Goal: Transaction & Acquisition: Purchase product/service

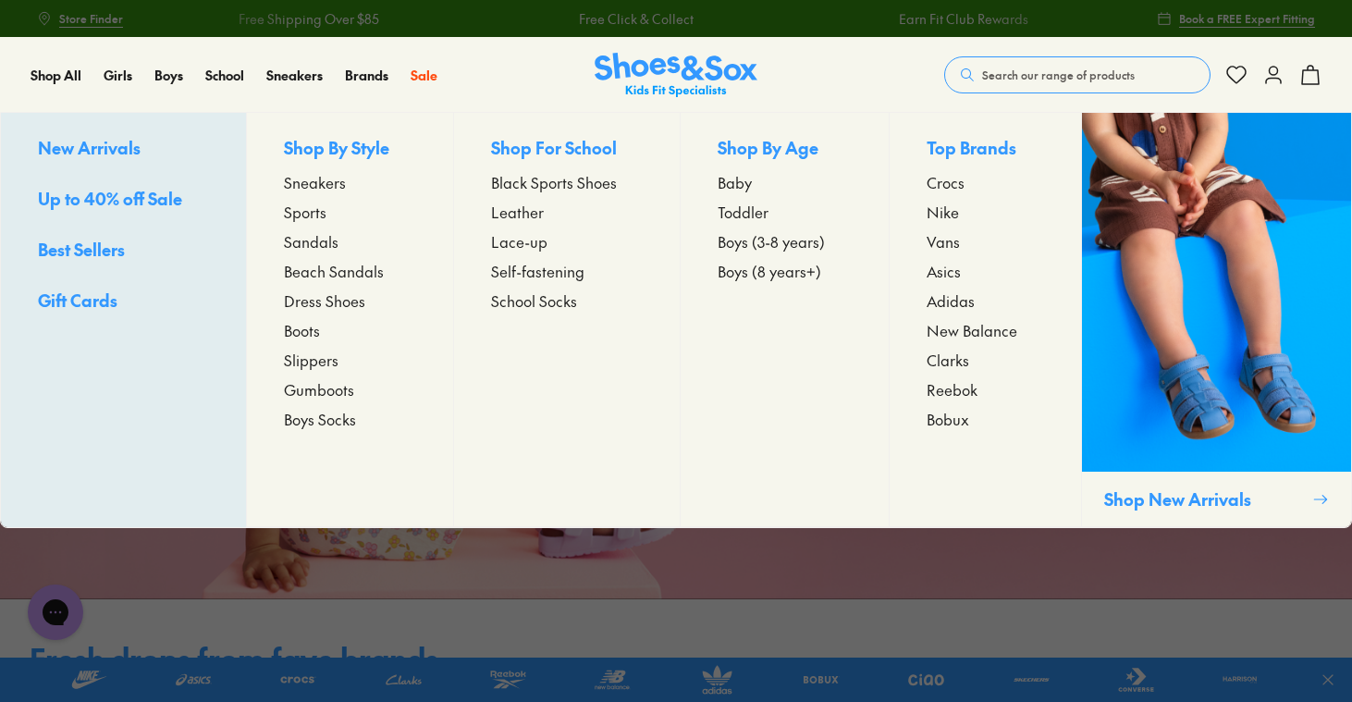
click at [304, 184] on span "Sneakers" at bounding box center [315, 182] width 62 height 22
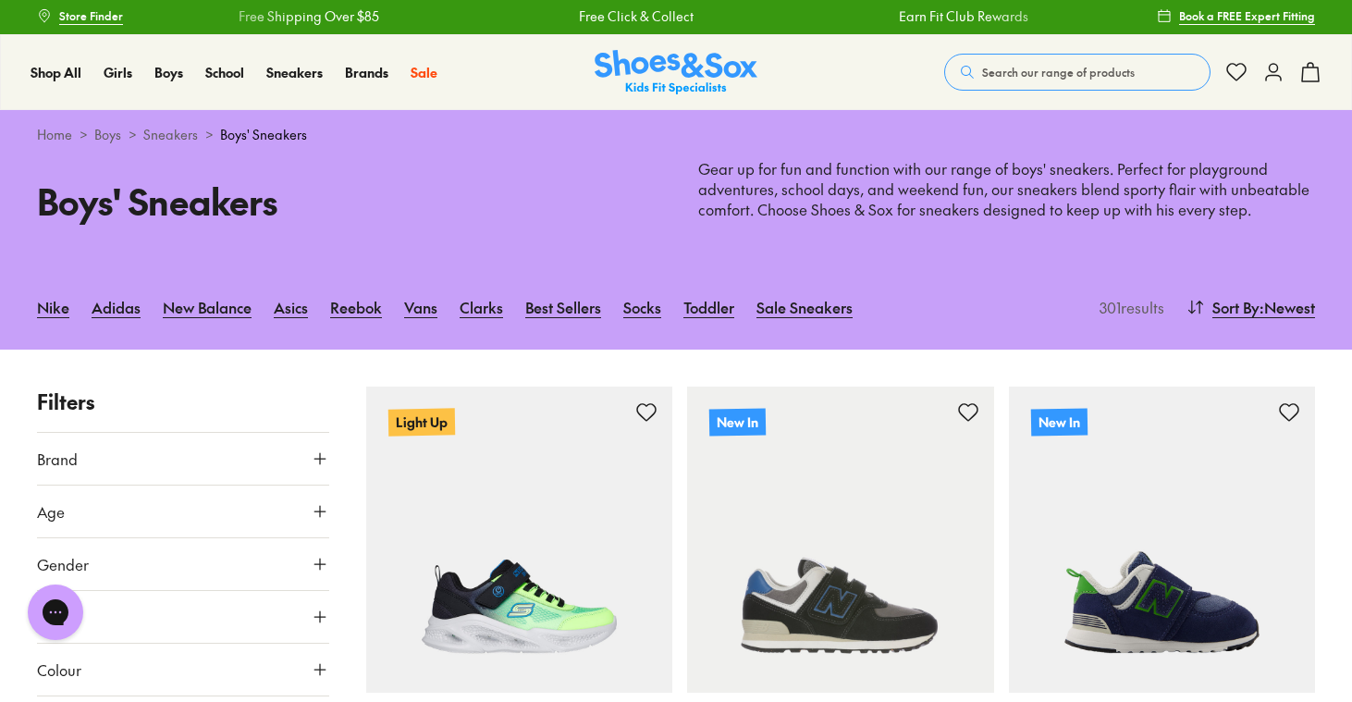
scroll to position [5, 0]
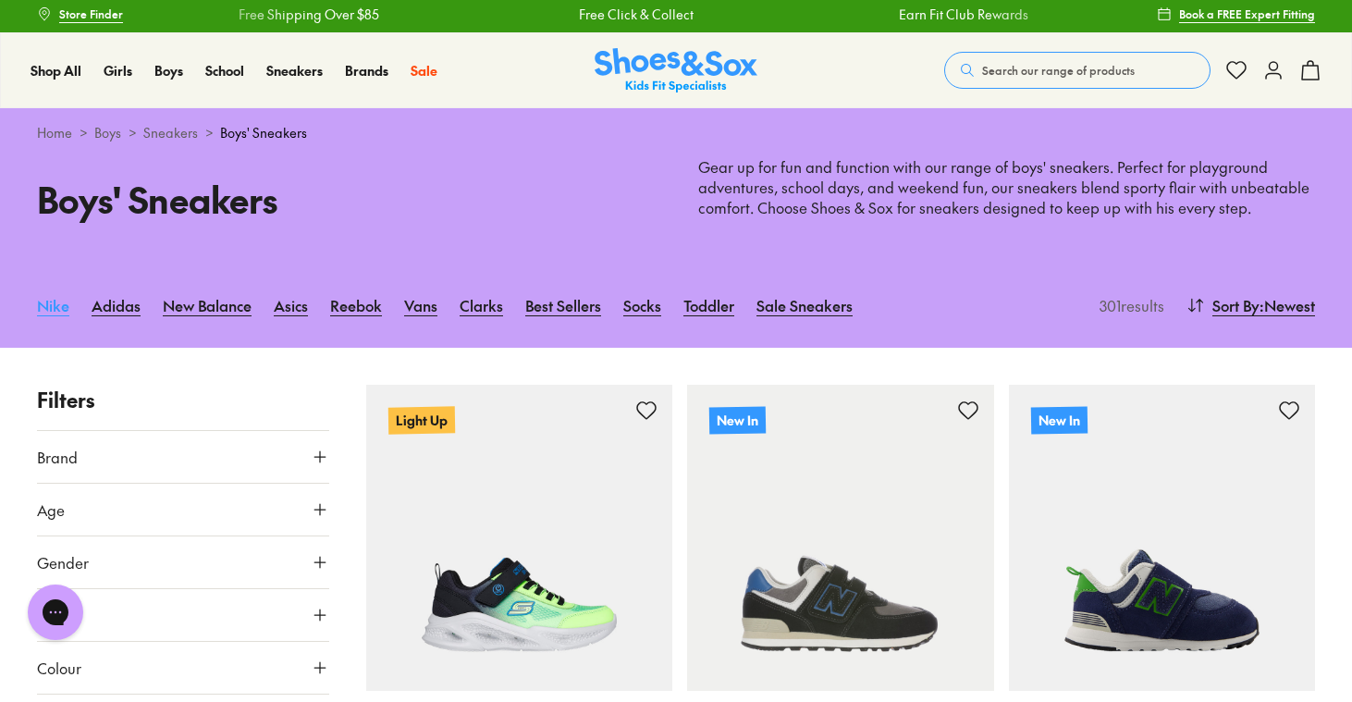
click at [60, 304] on link "Nike" at bounding box center [53, 305] width 32 height 41
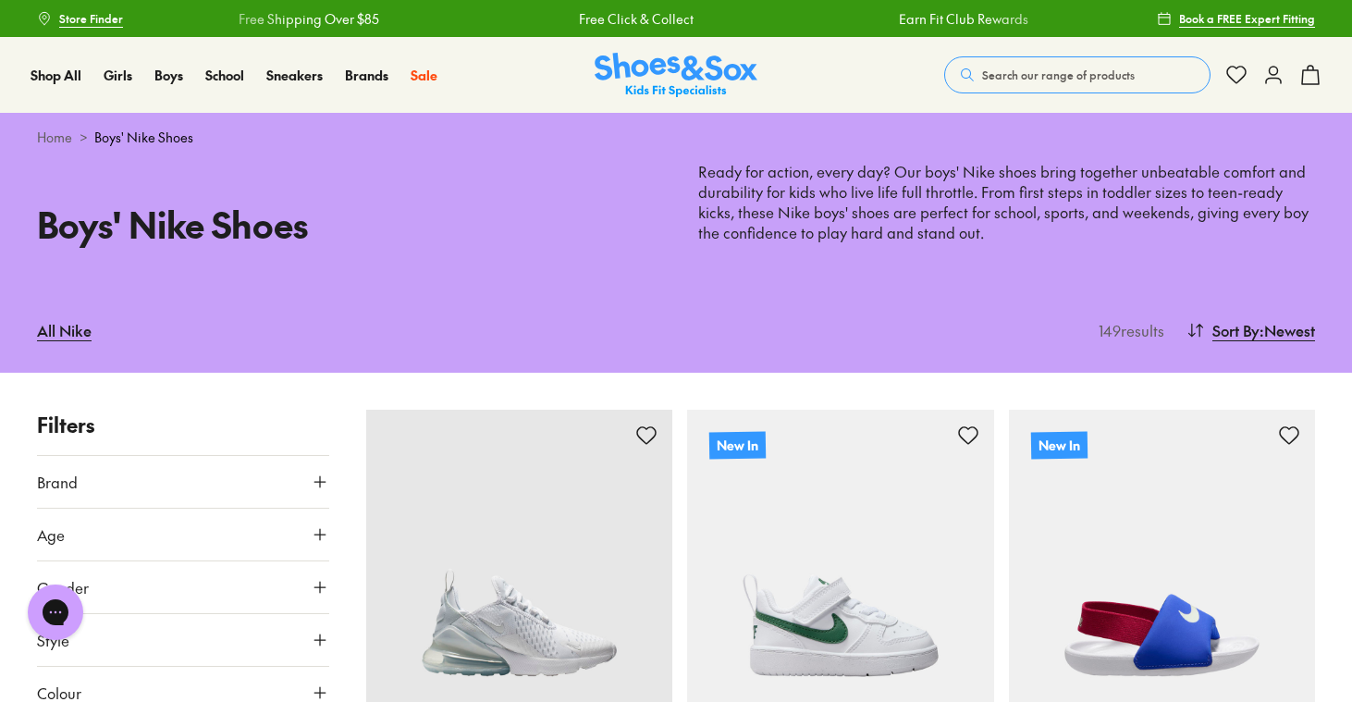
click at [1002, 67] on span "Search our range of products" at bounding box center [1058, 75] width 153 height 17
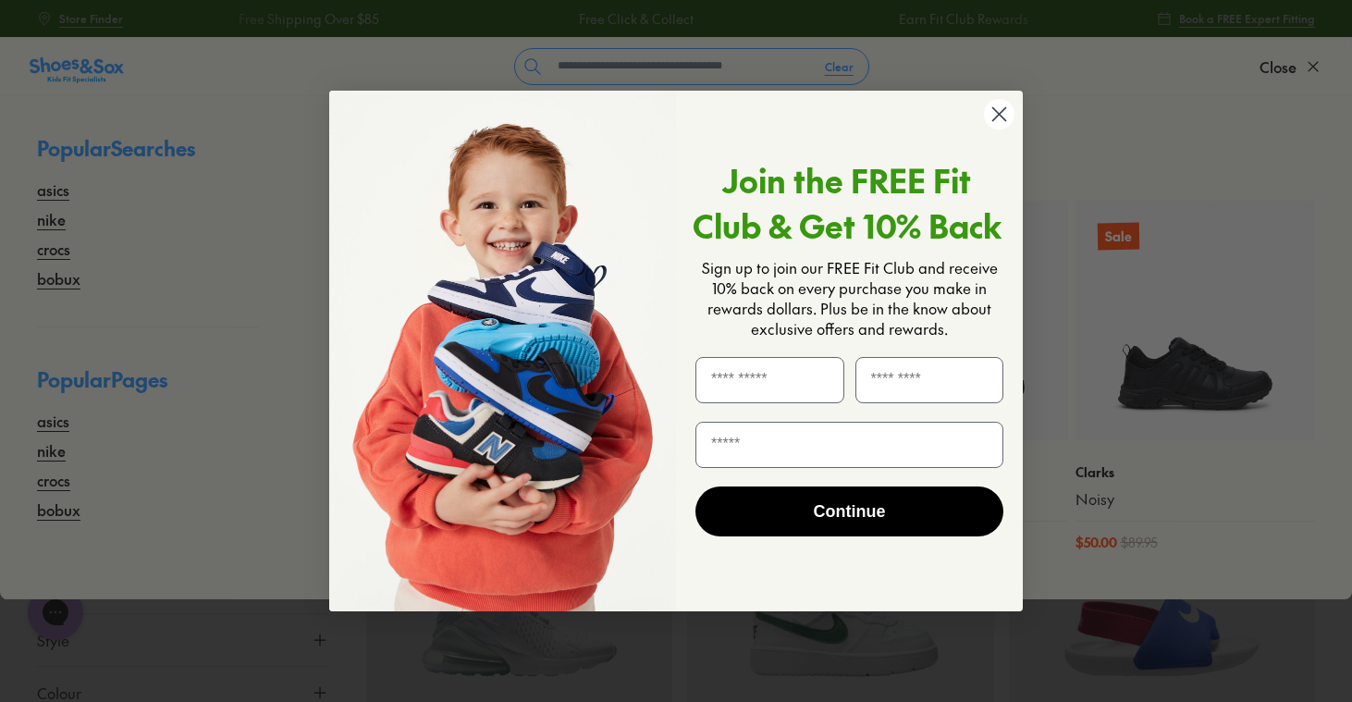
click at [196, 223] on div "Close dialog Join the FREE Fit Club & Get 10% Back Sign up to join our FREE Fit…" at bounding box center [676, 351] width 1352 height 702
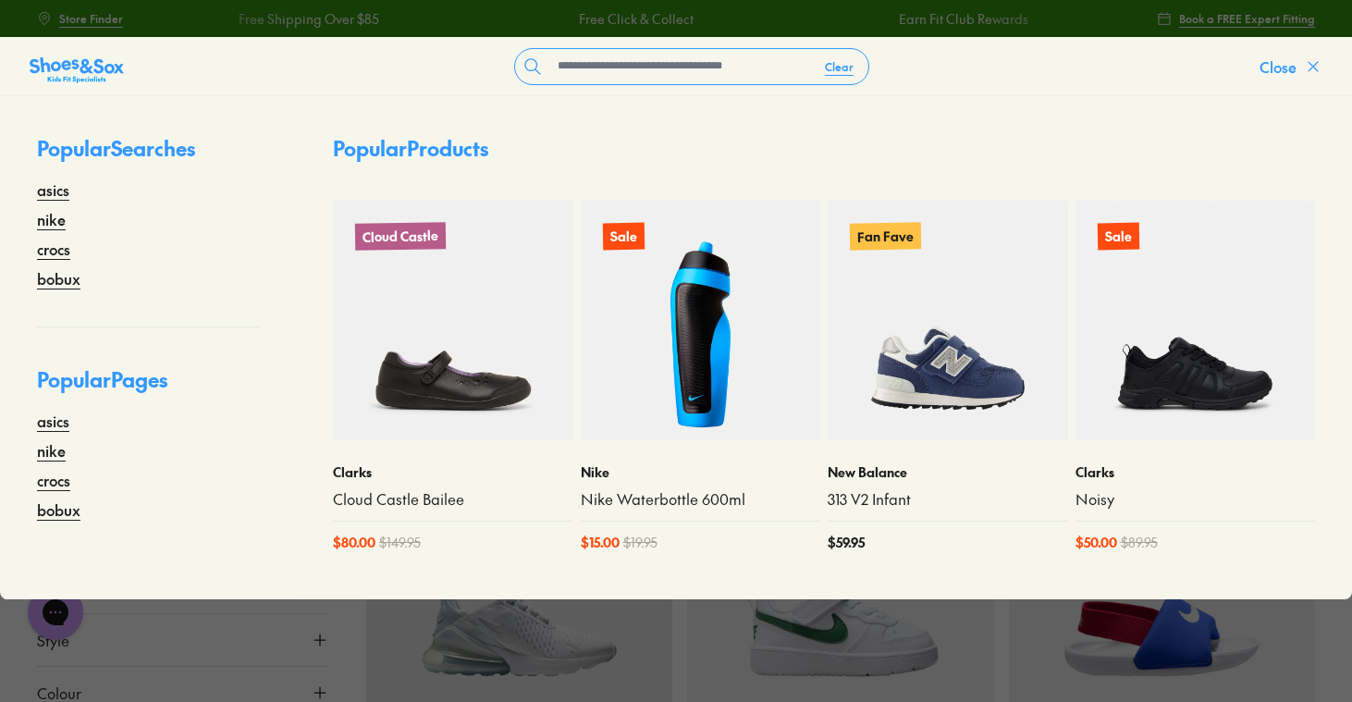
click at [1309, 72] on icon at bounding box center [1313, 66] width 18 height 18
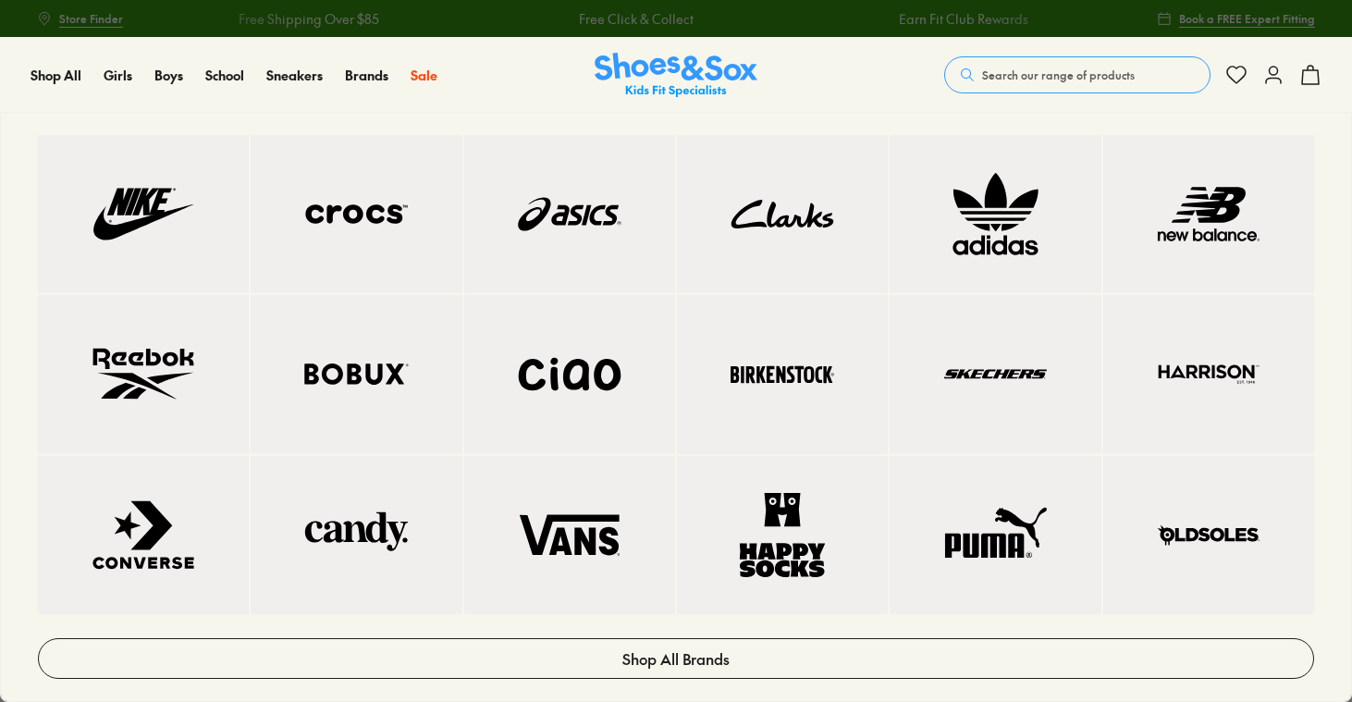
click at [155, 215] on img at bounding box center [143, 214] width 137 height 84
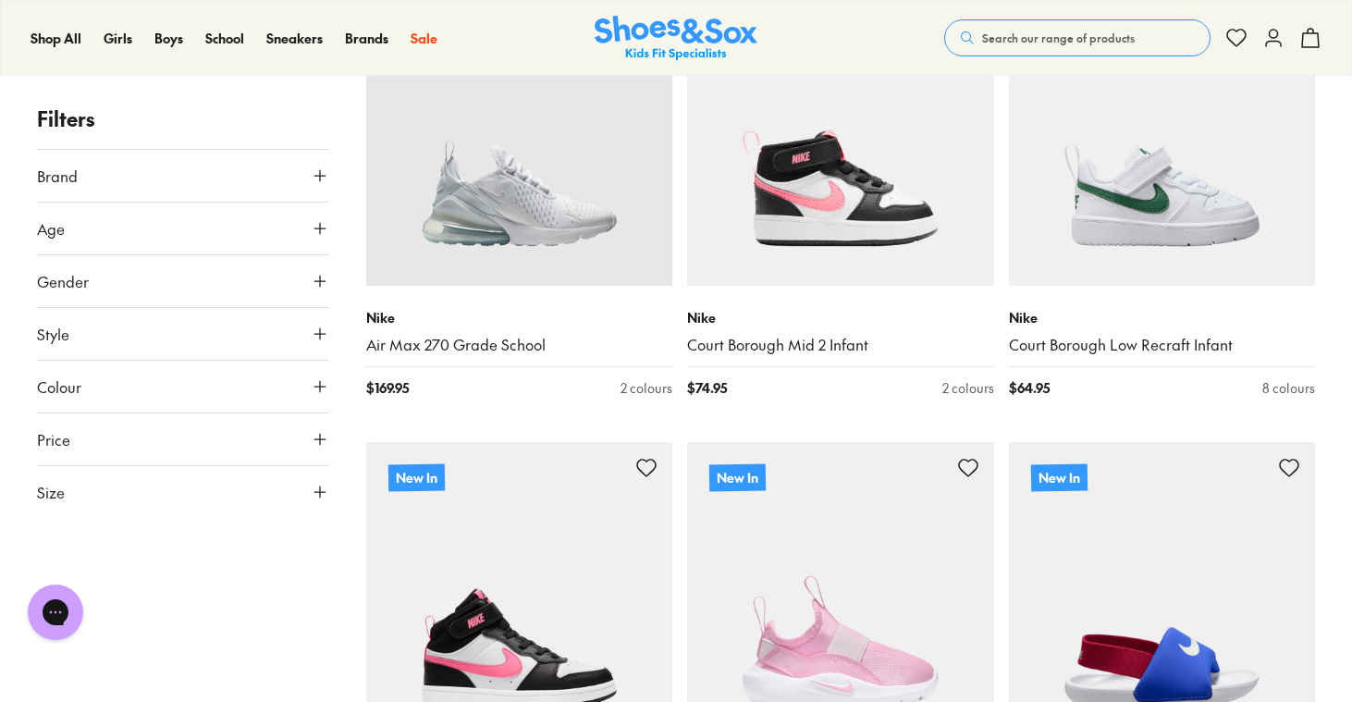
click at [181, 400] on button "Colour" at bounding box center [183, 387] width 292 height 52
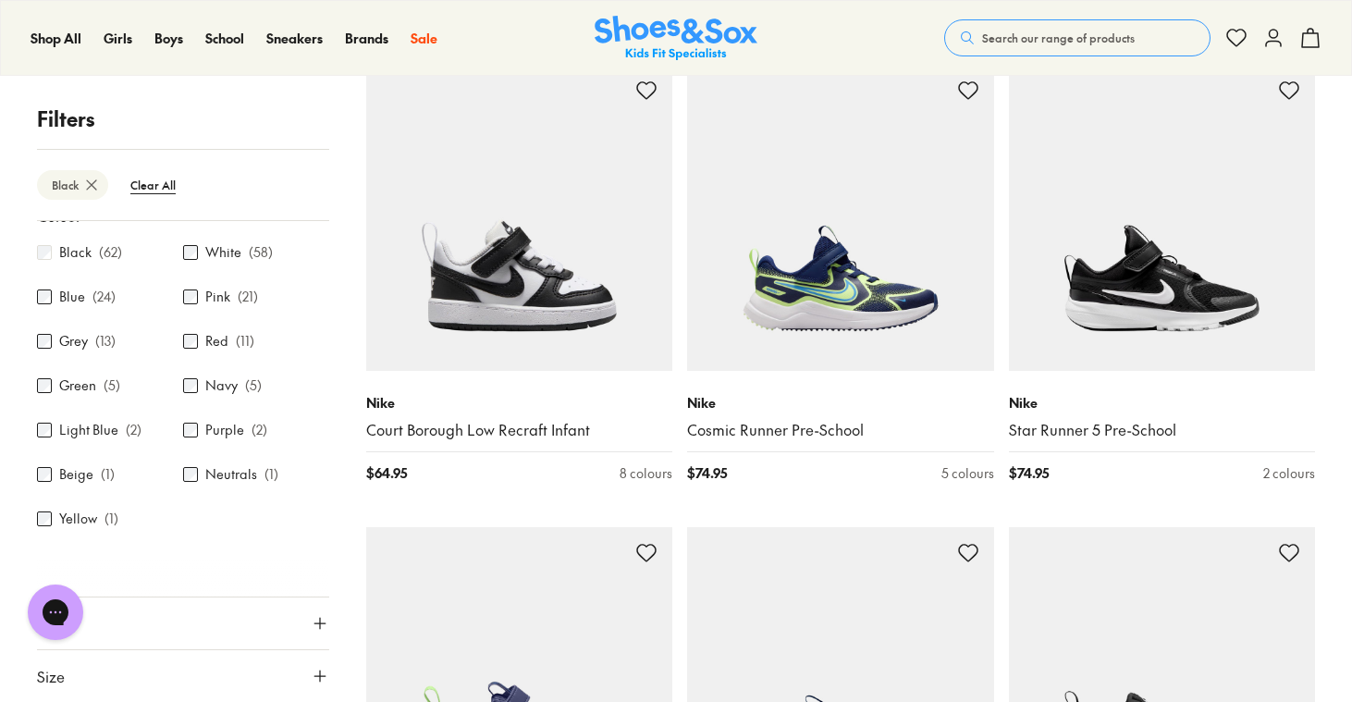
scroll to position [1321, 0]
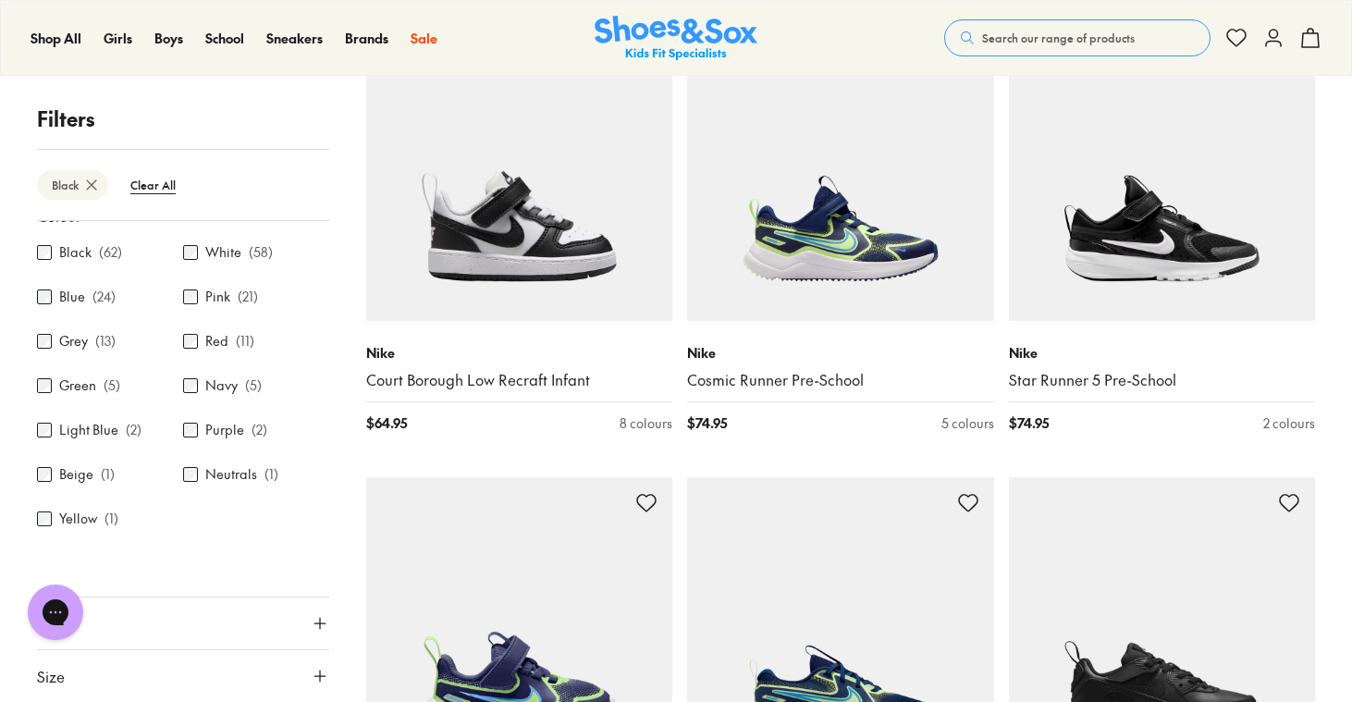
click at [311, 683] on icon at bounding box center [320, 676] width 18 height 18
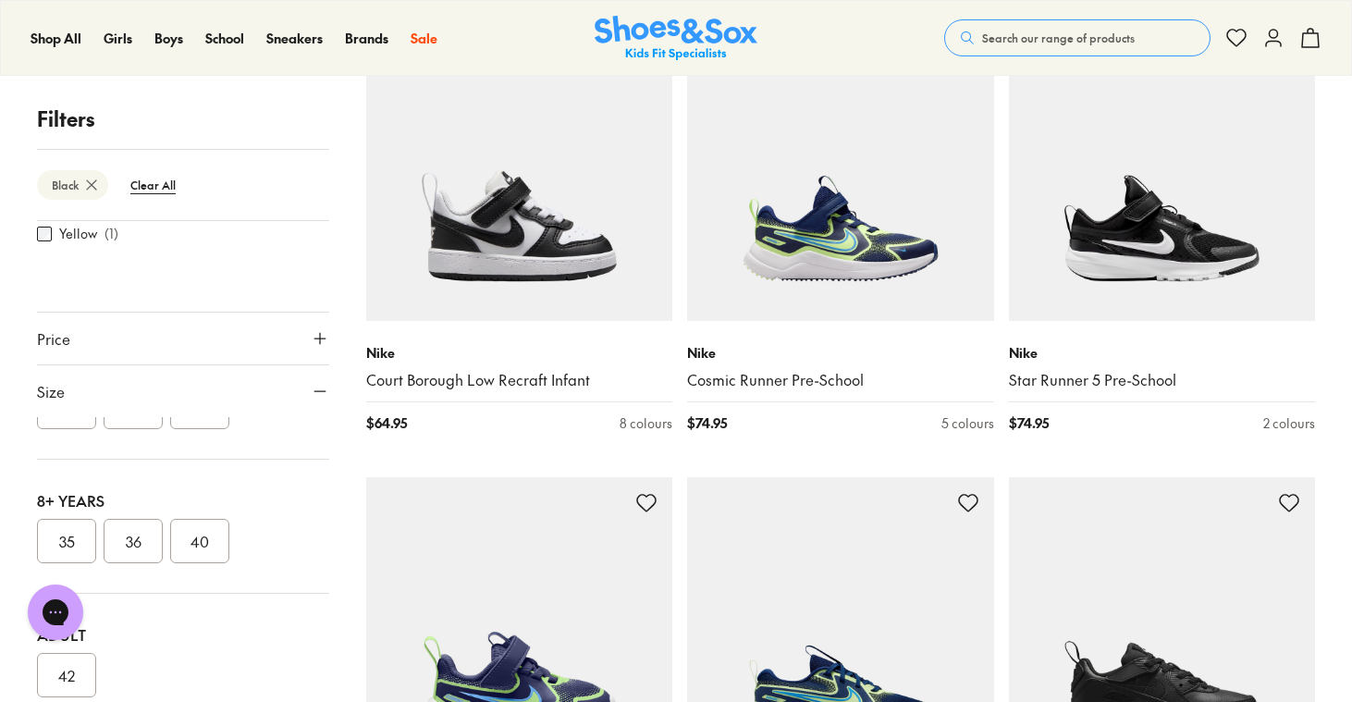
scroll to position [555, 0]
click at [148, 521] on button "36" at bounding box center [133, 513] width 59 height 44
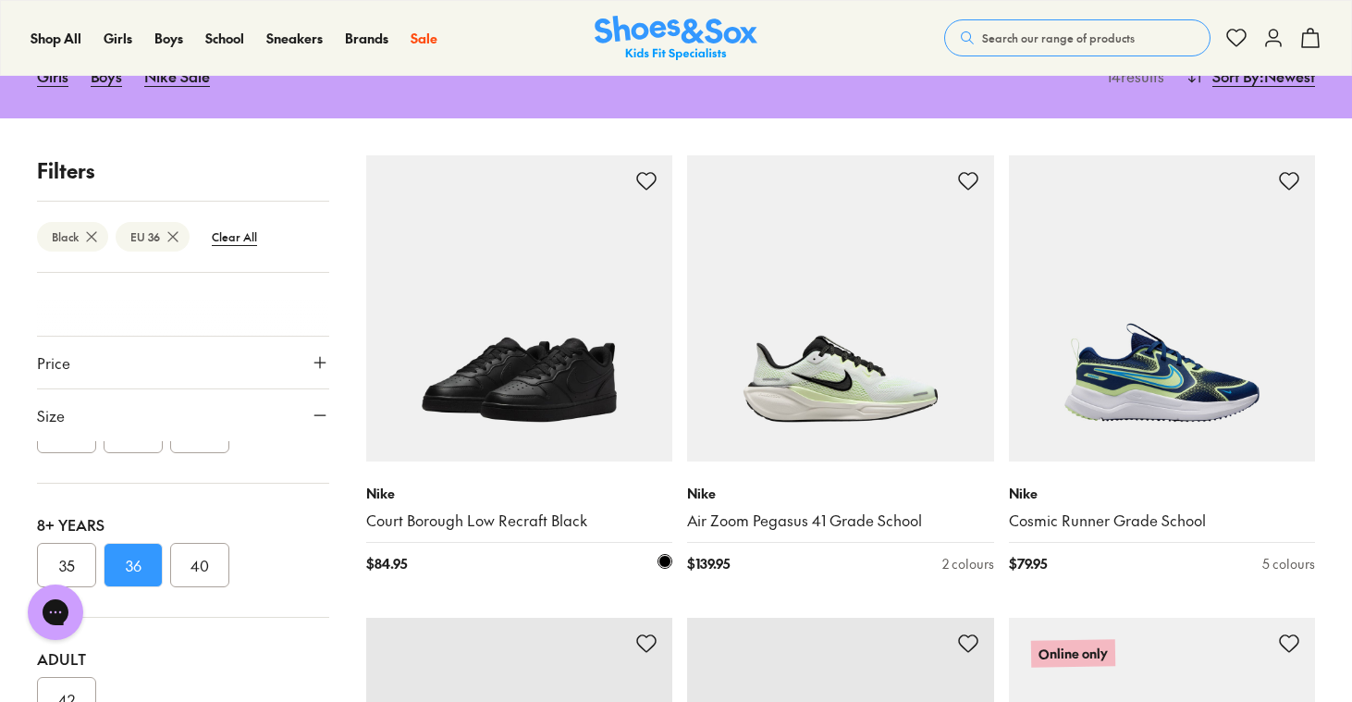
scroll to position [301, 0]
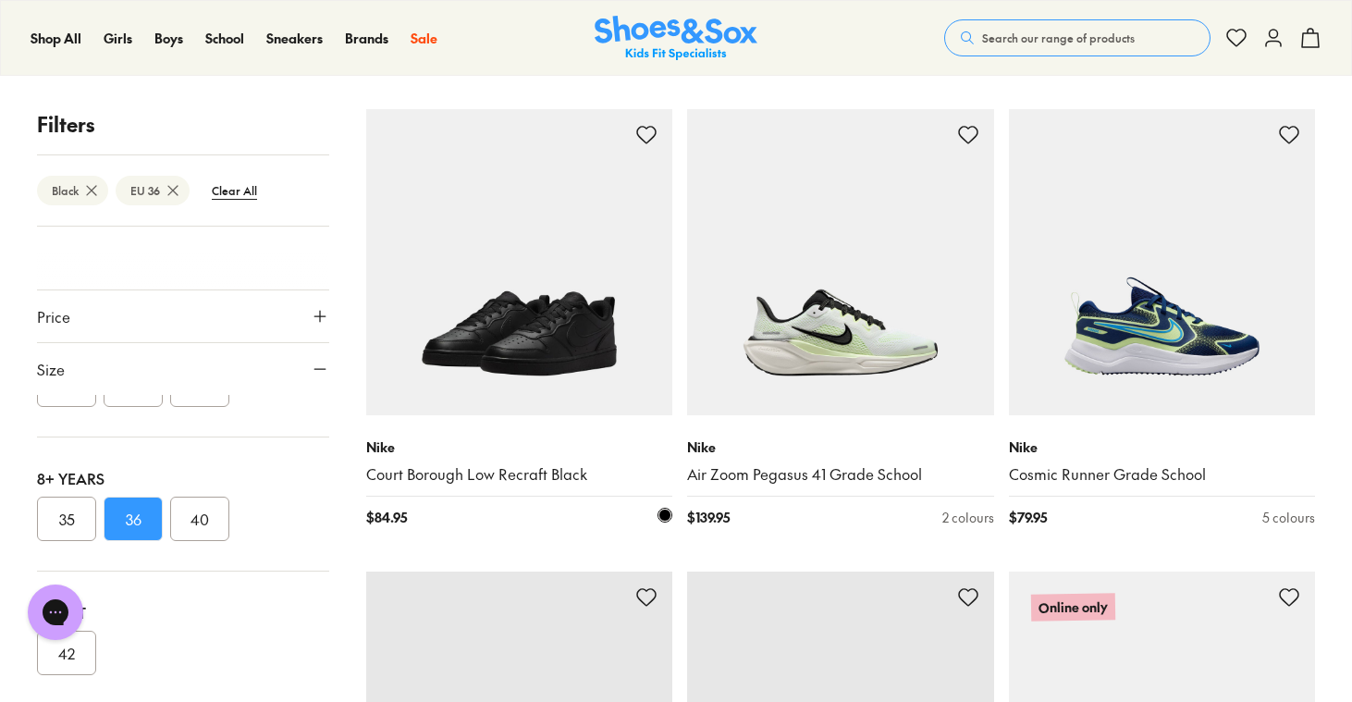
click at [535, 301] on img at bounding box center [519, 262] width 307 height 307
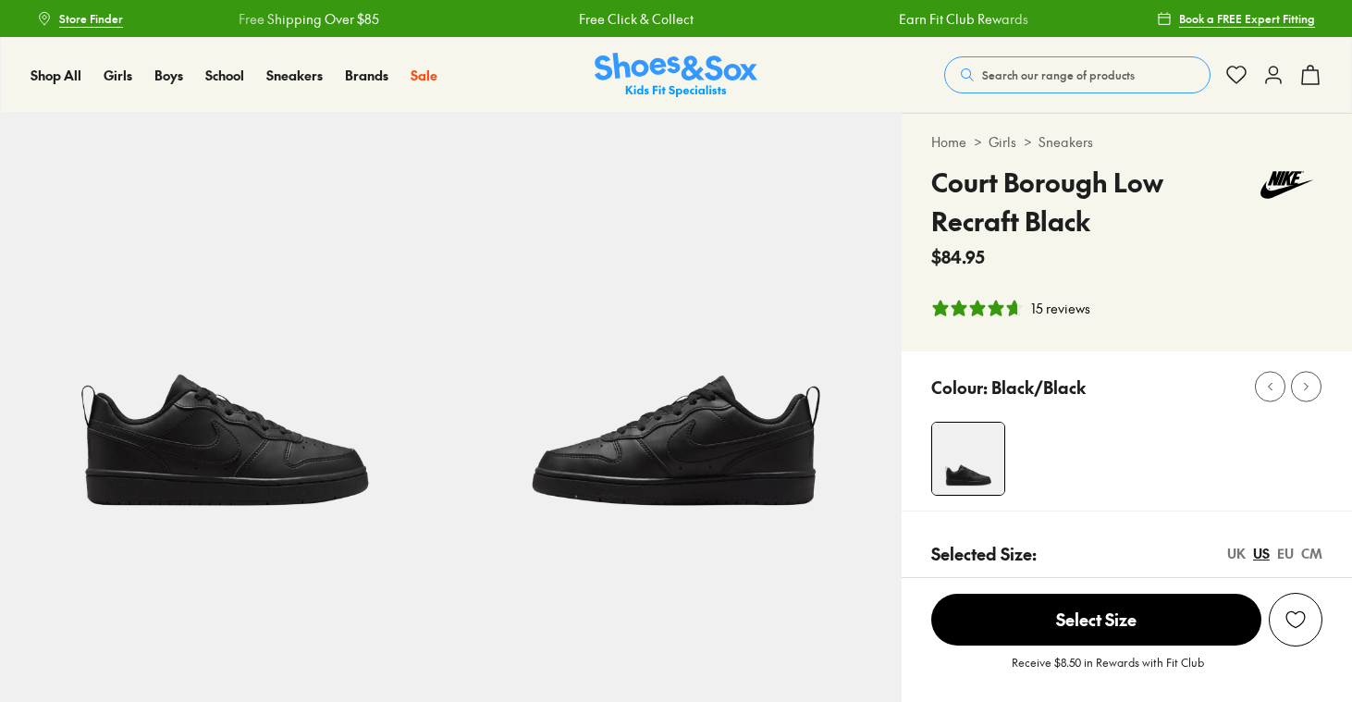
select select "*"
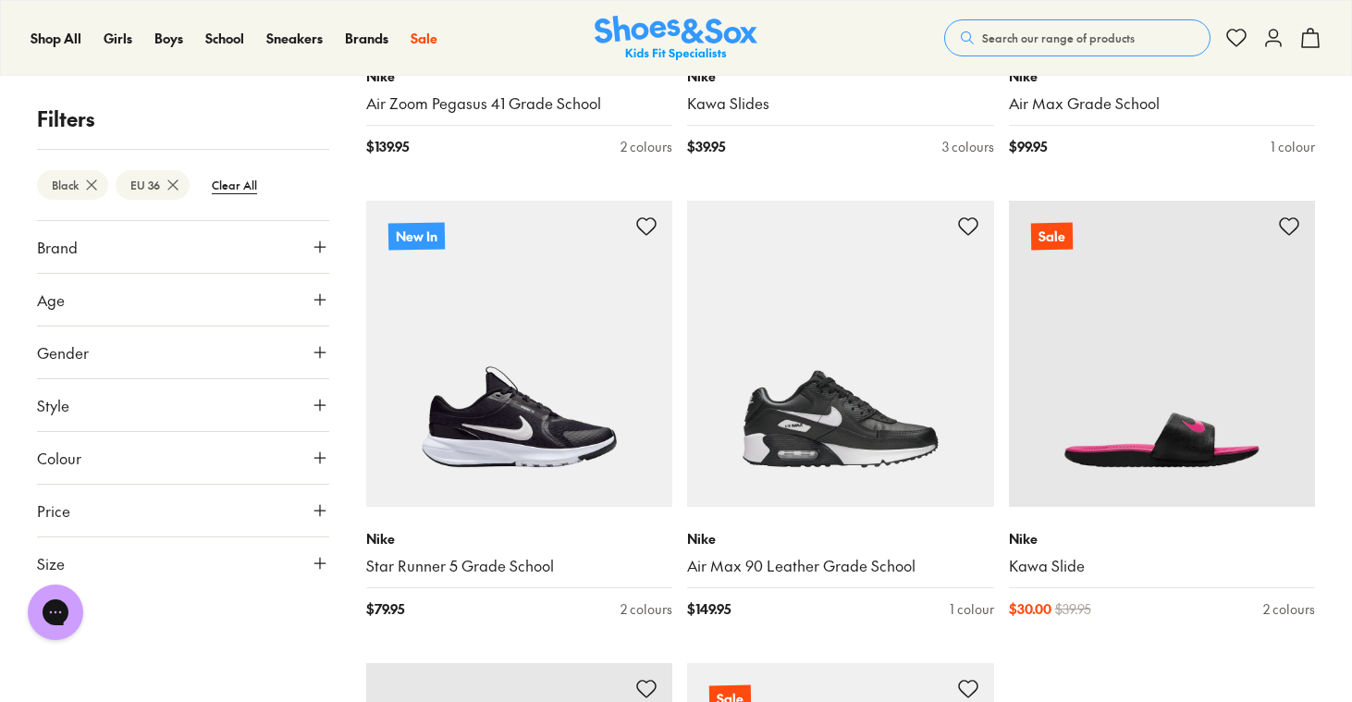
scroll to position [1603, 0]
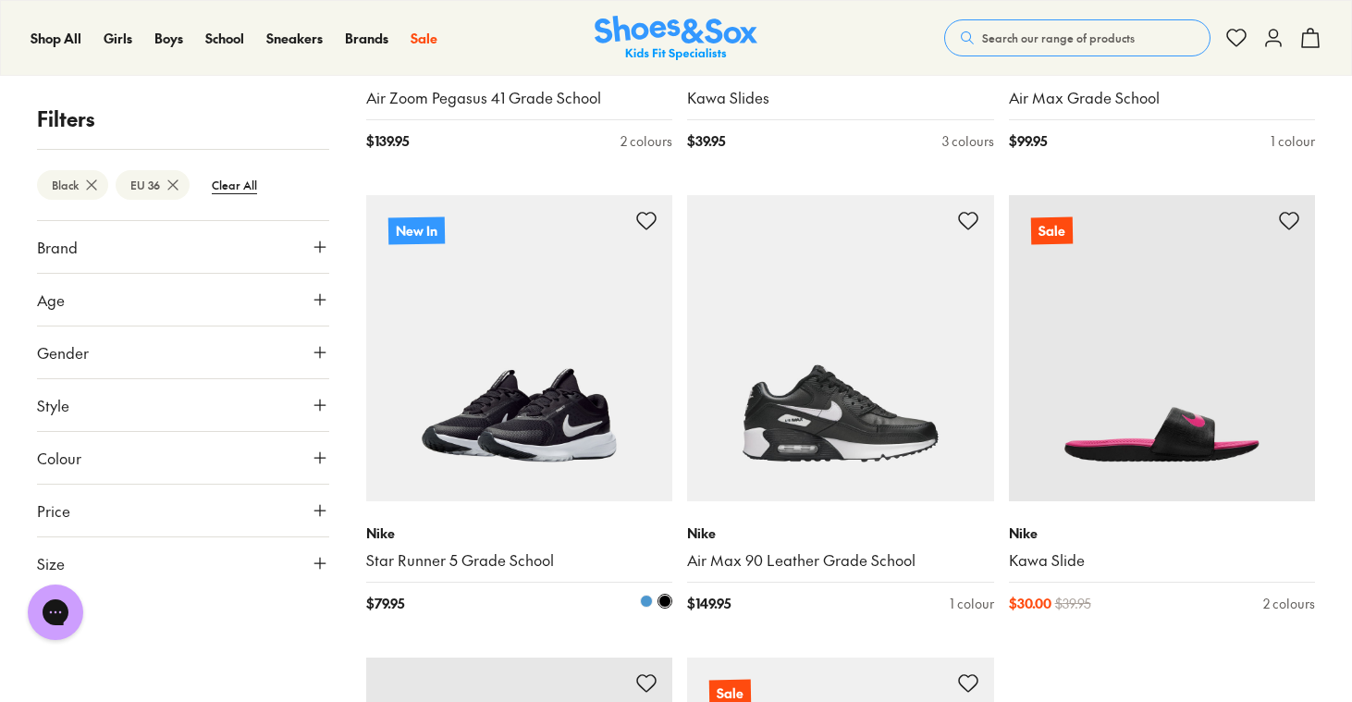
click at [558, 438] on img at bounding box center [519, 348] width 307 height 307
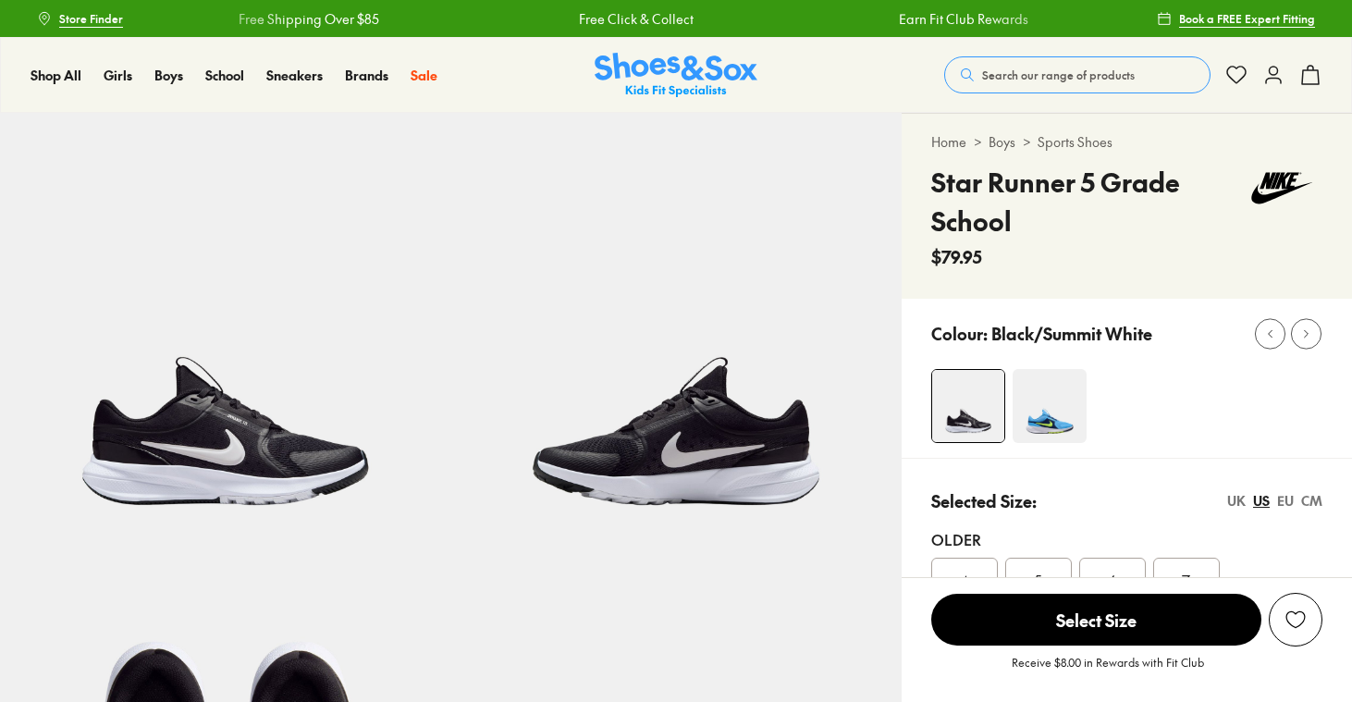
select select "*"
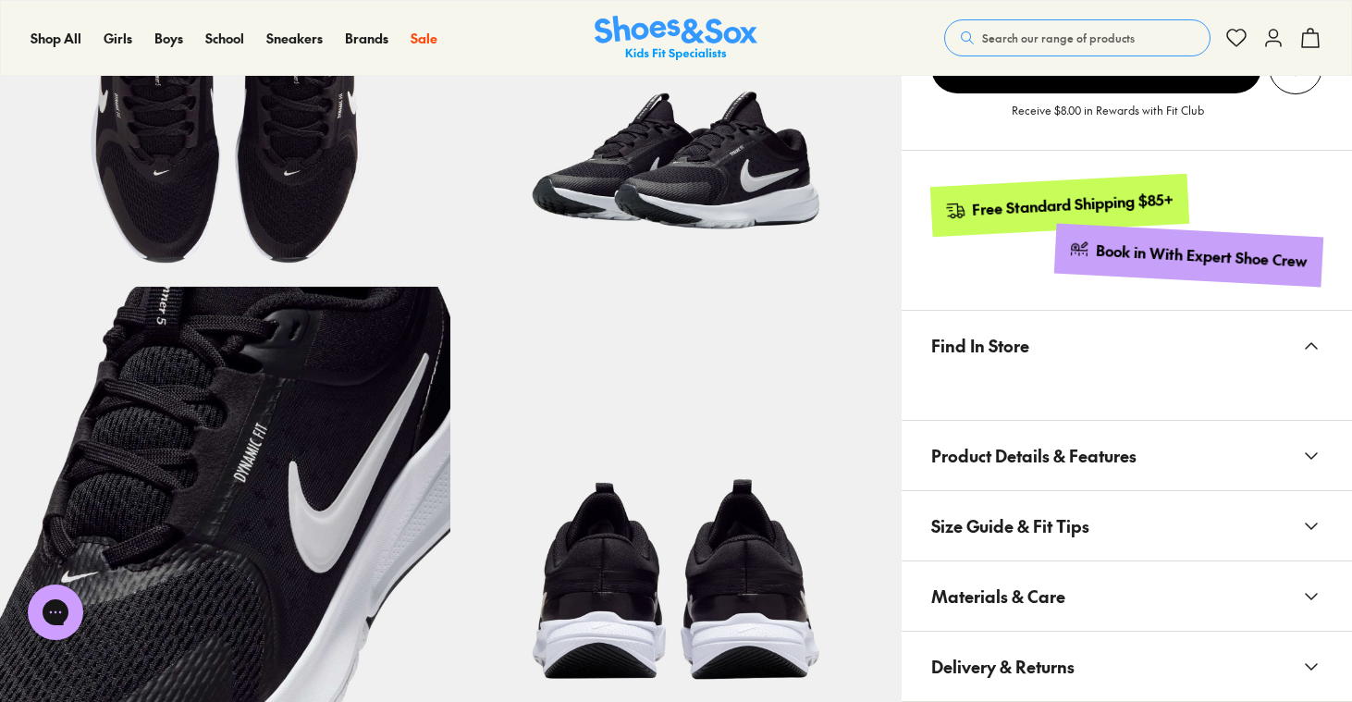
scroll to position [559, 0]
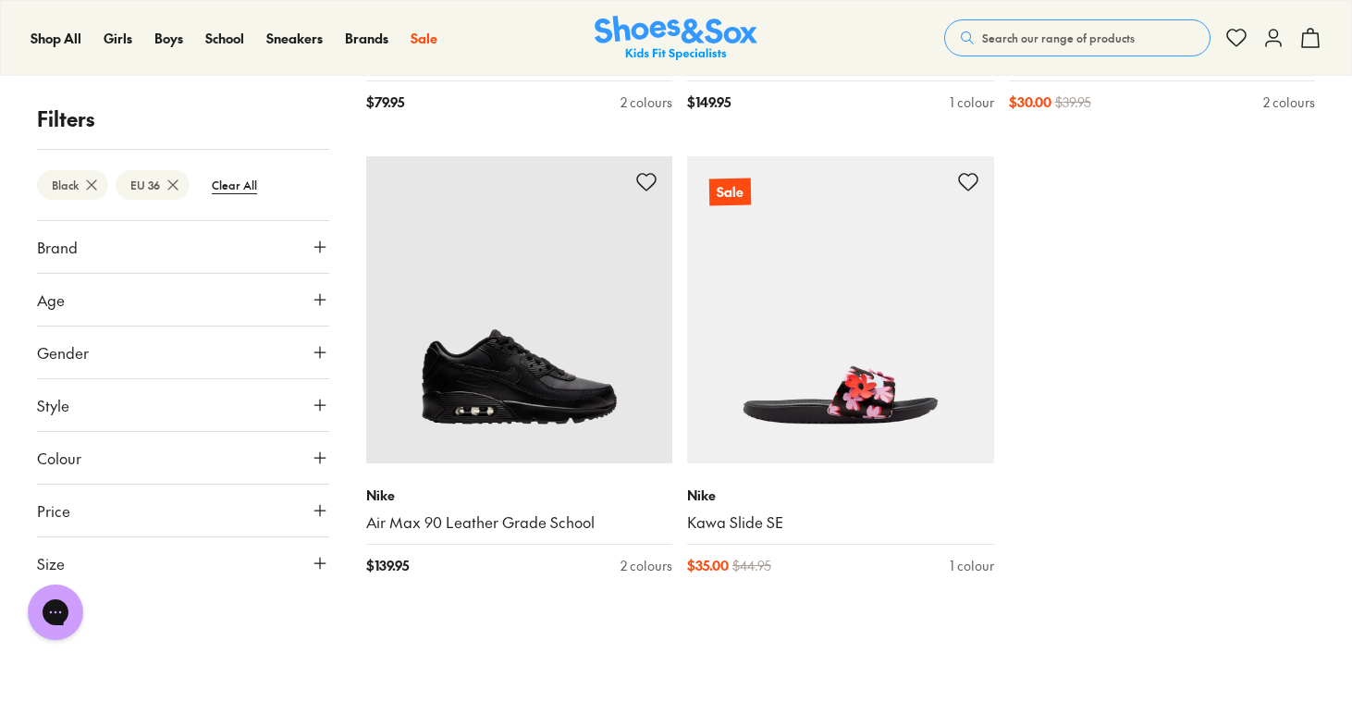
scroll to position [2105, 0]
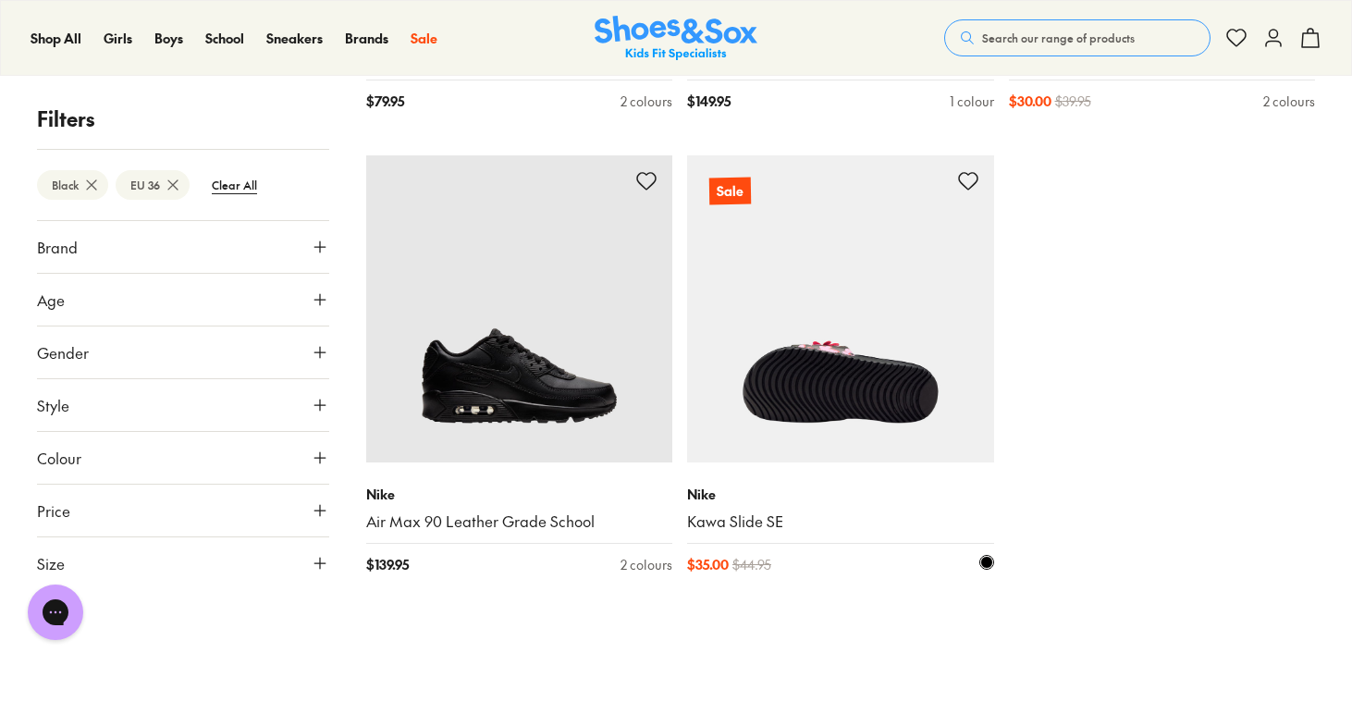
click at [921, 462] on div "Nike Kawa Slide SE $ 35.00 $ 44.95 1 colour" at bounding box center [840, 529] width 307 height 134
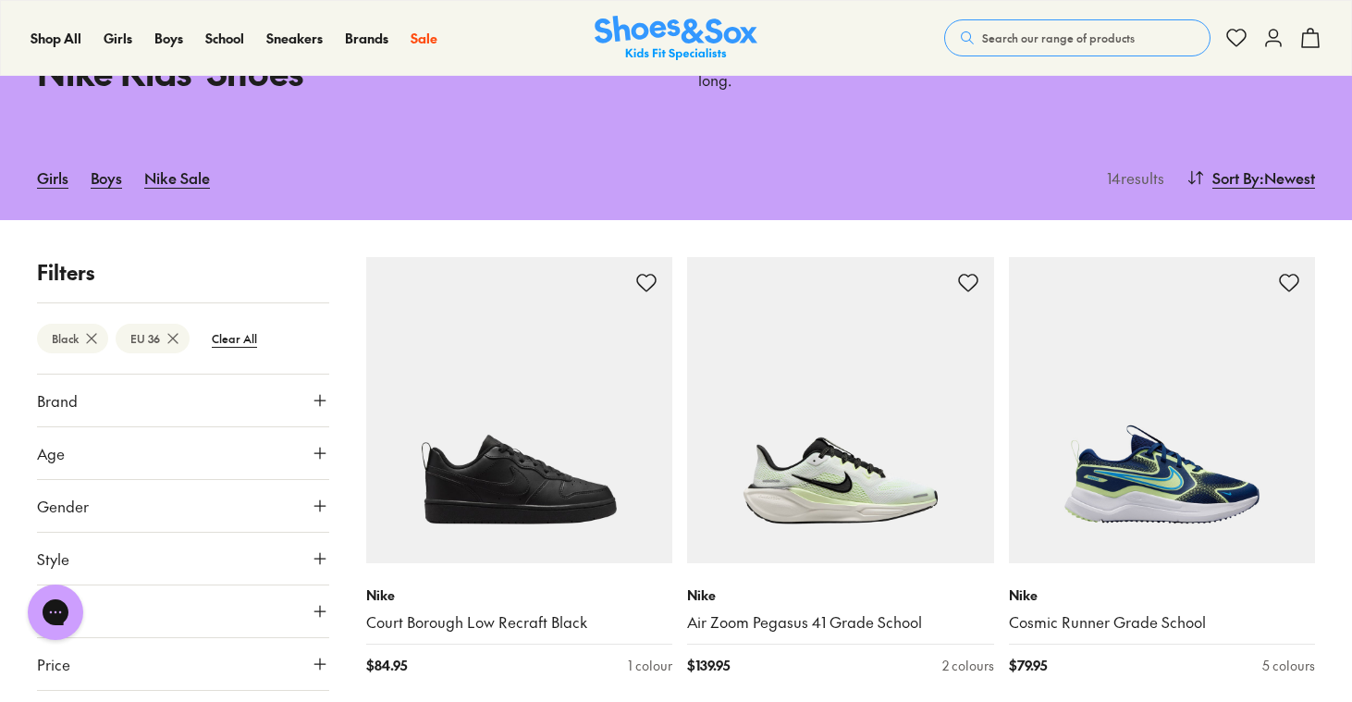
scroll to position [0, 0]
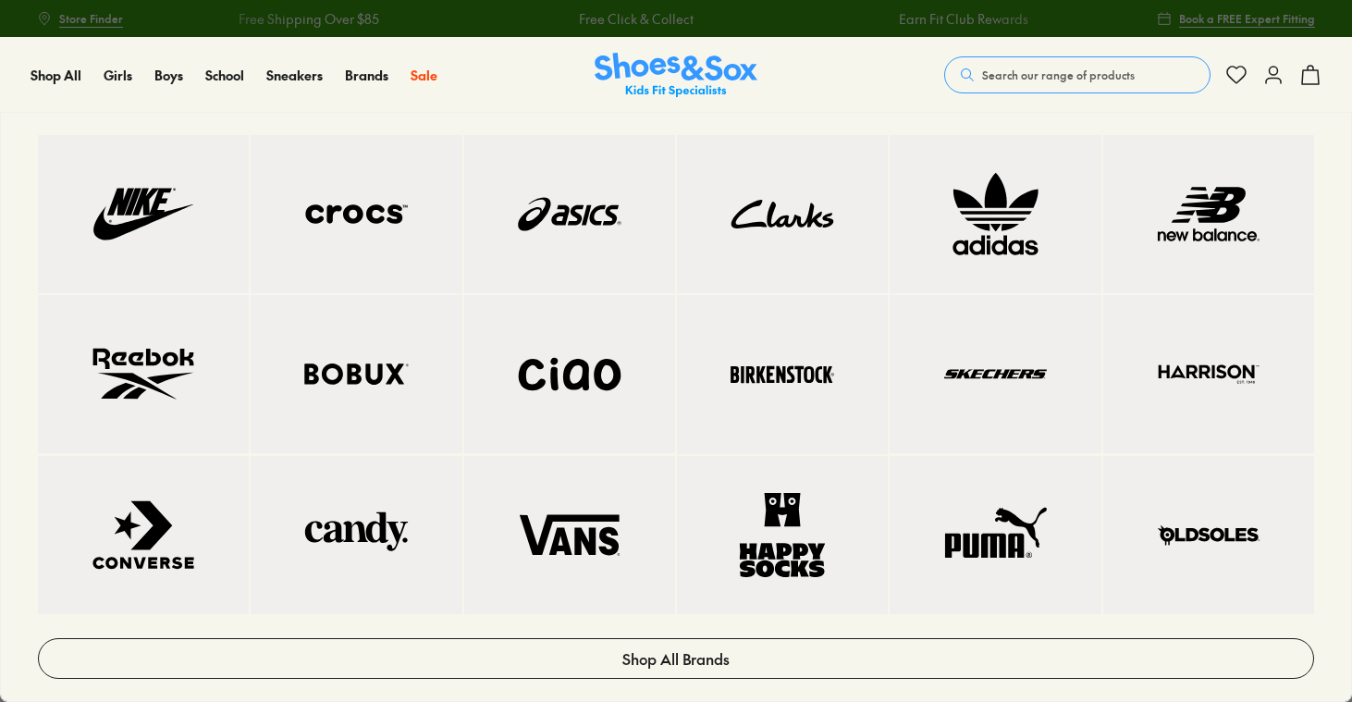
click at [158, 386] on img at bounding box center [143, 374] width 137 height 84
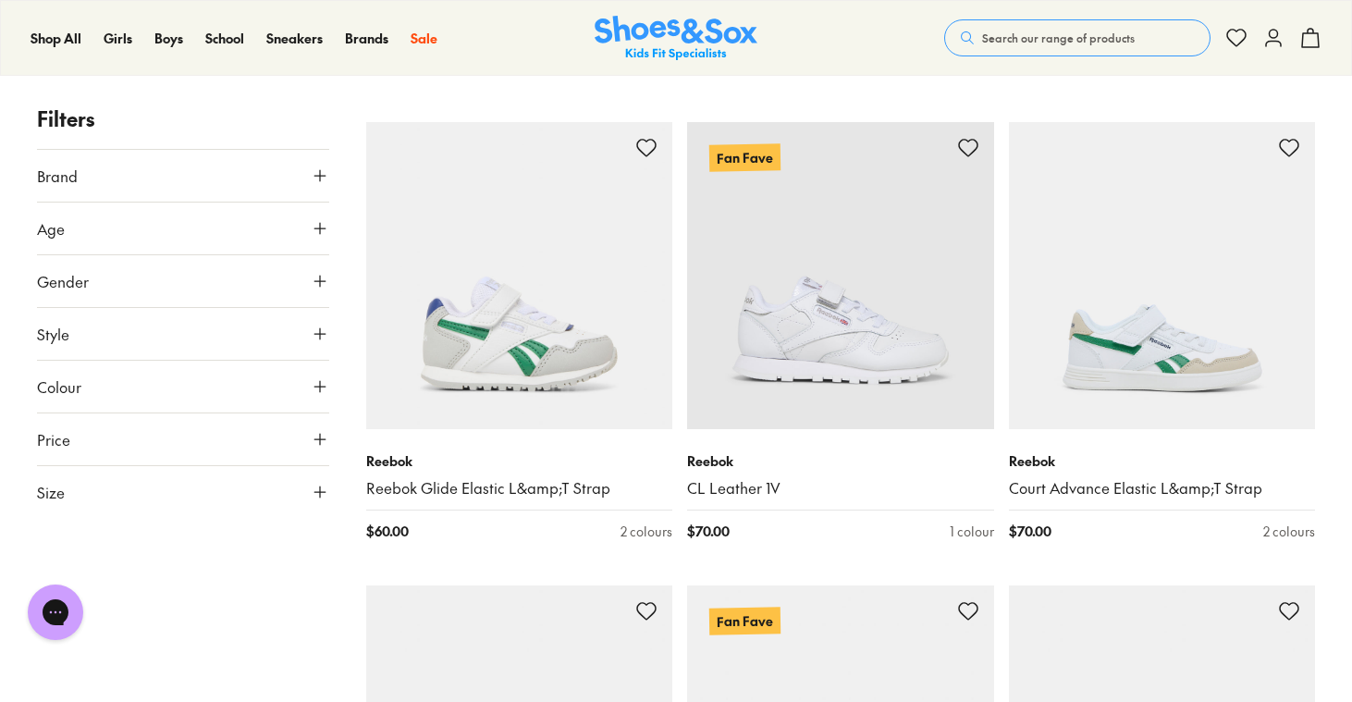
scroll to position [732, 0]
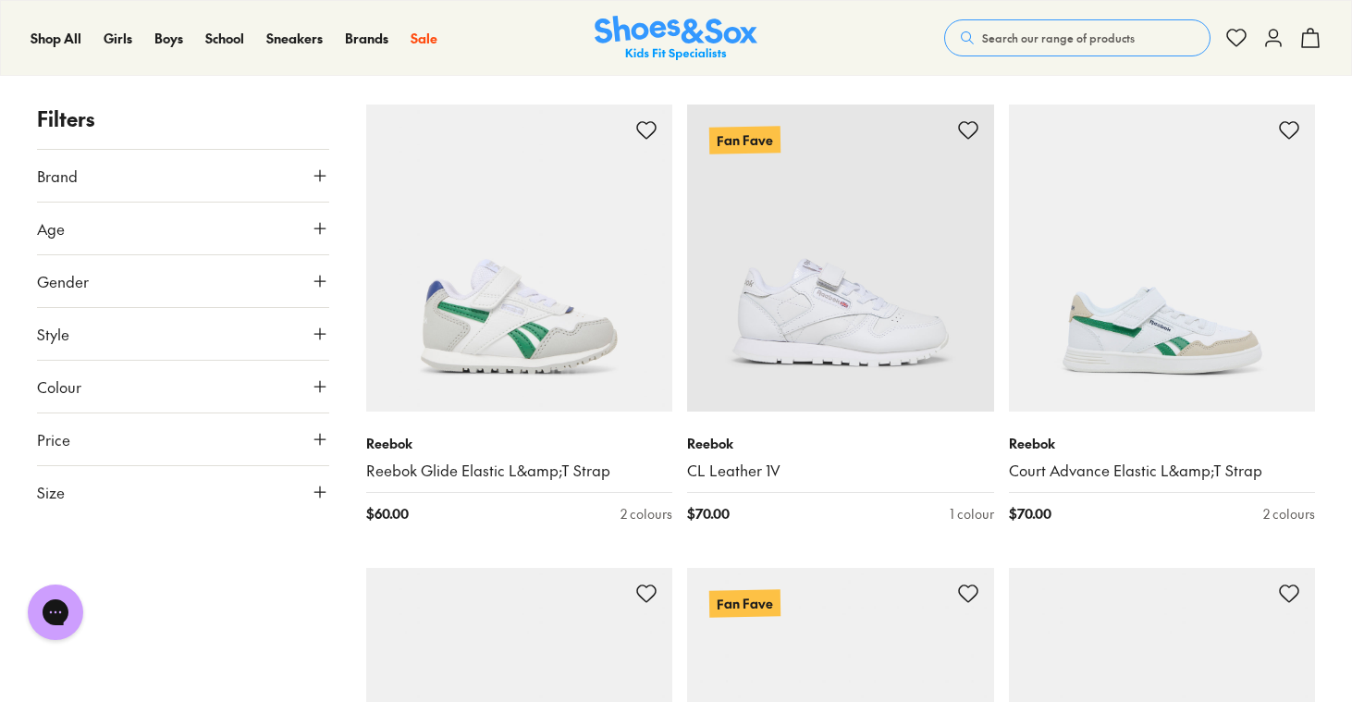
click at [178, 505] on button "Size" at bounding box center [183, 492] width 292 height 52
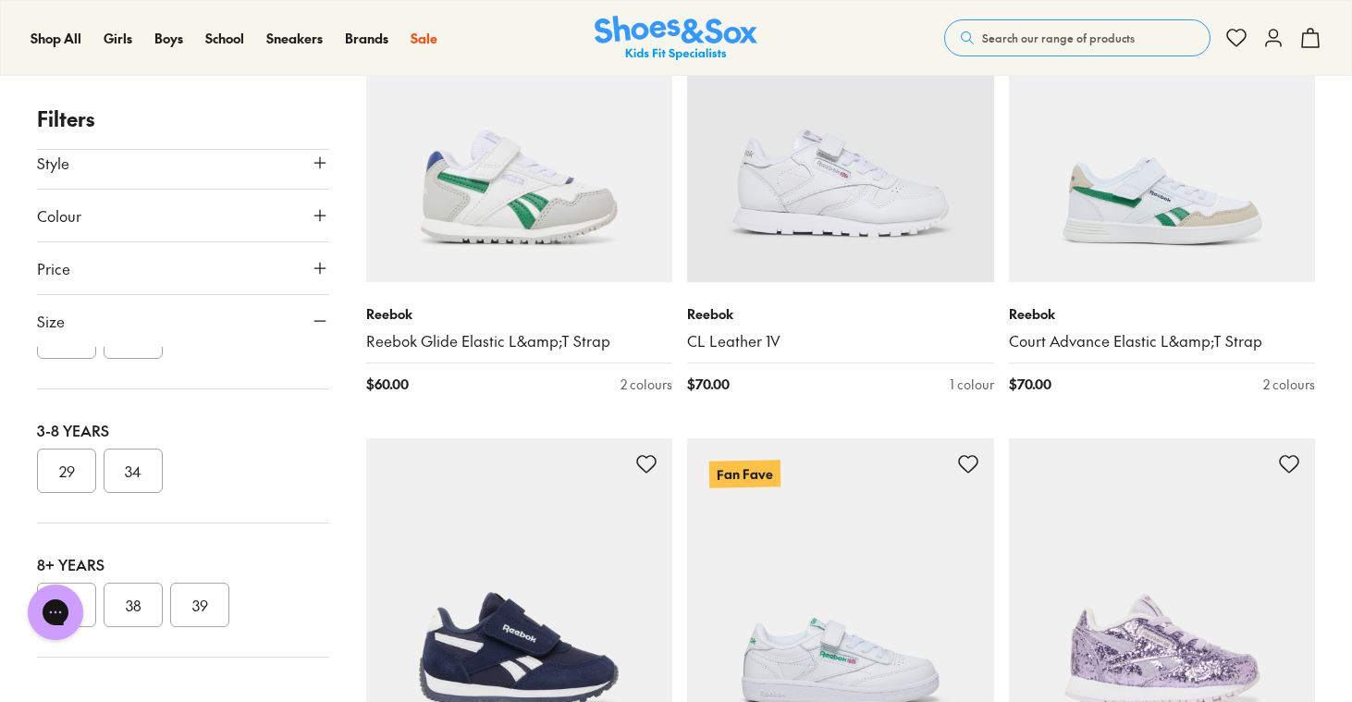
scroll to position [864, 0]
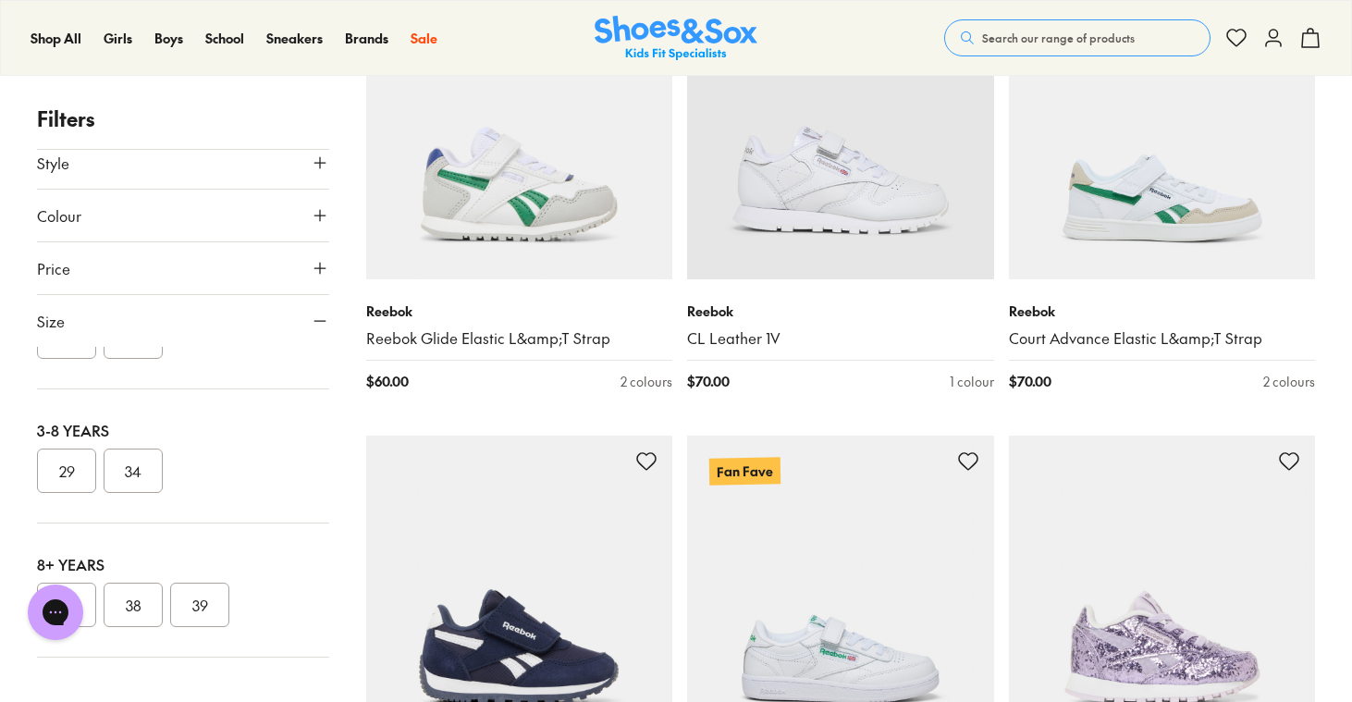
click at [81, 597] on div "Chat with us" at bounding box center [55, 612] width 74 height 68
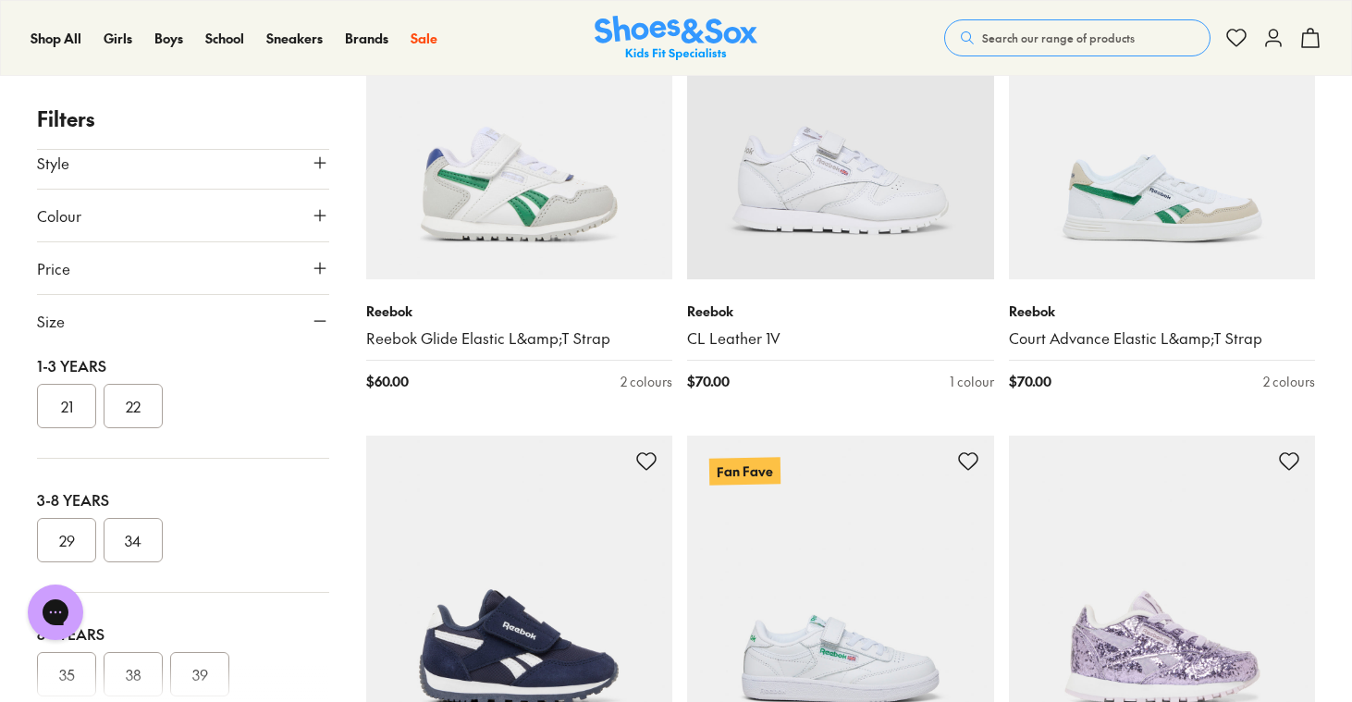
scroll to position [194, 0]
click at [135, 675] on div at bounding box center [183, 683] width 292 height 37
click at [64, 660] on button "35" at bounding box center [66, 654] width 59 height 44
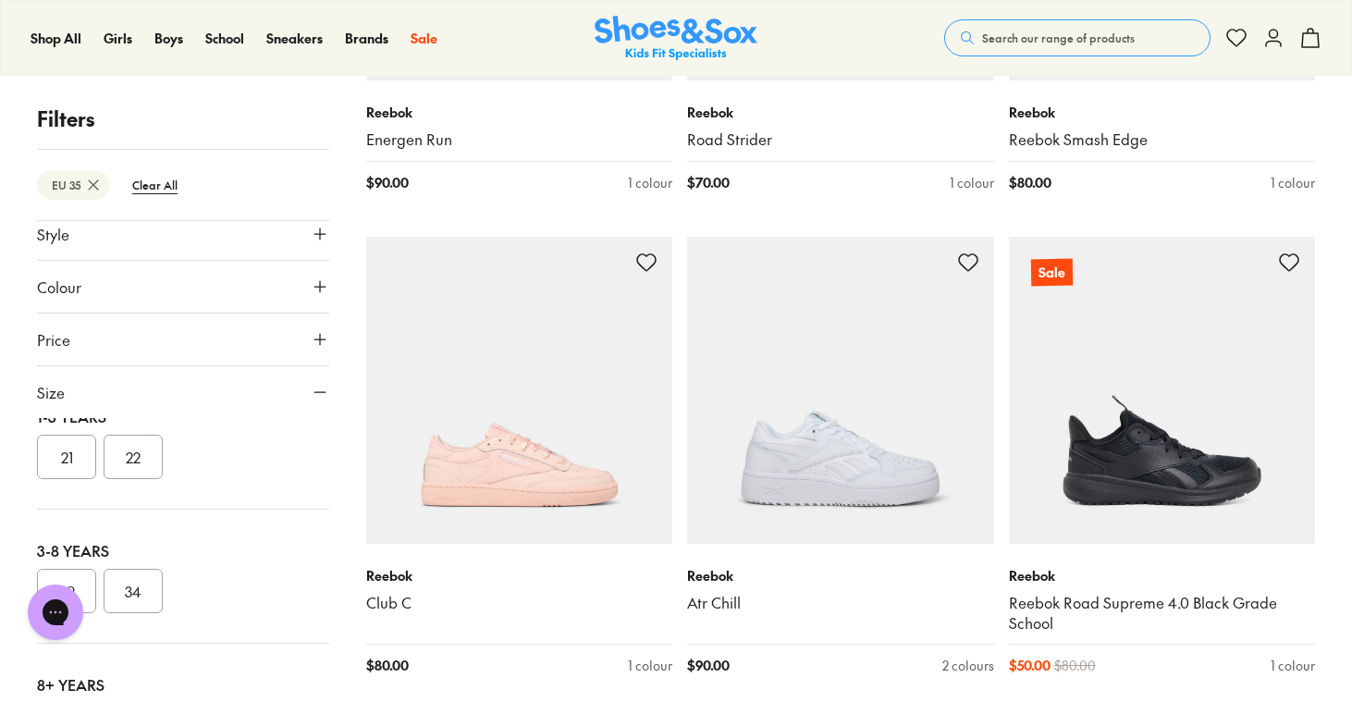
scroll to position [2154, 0]
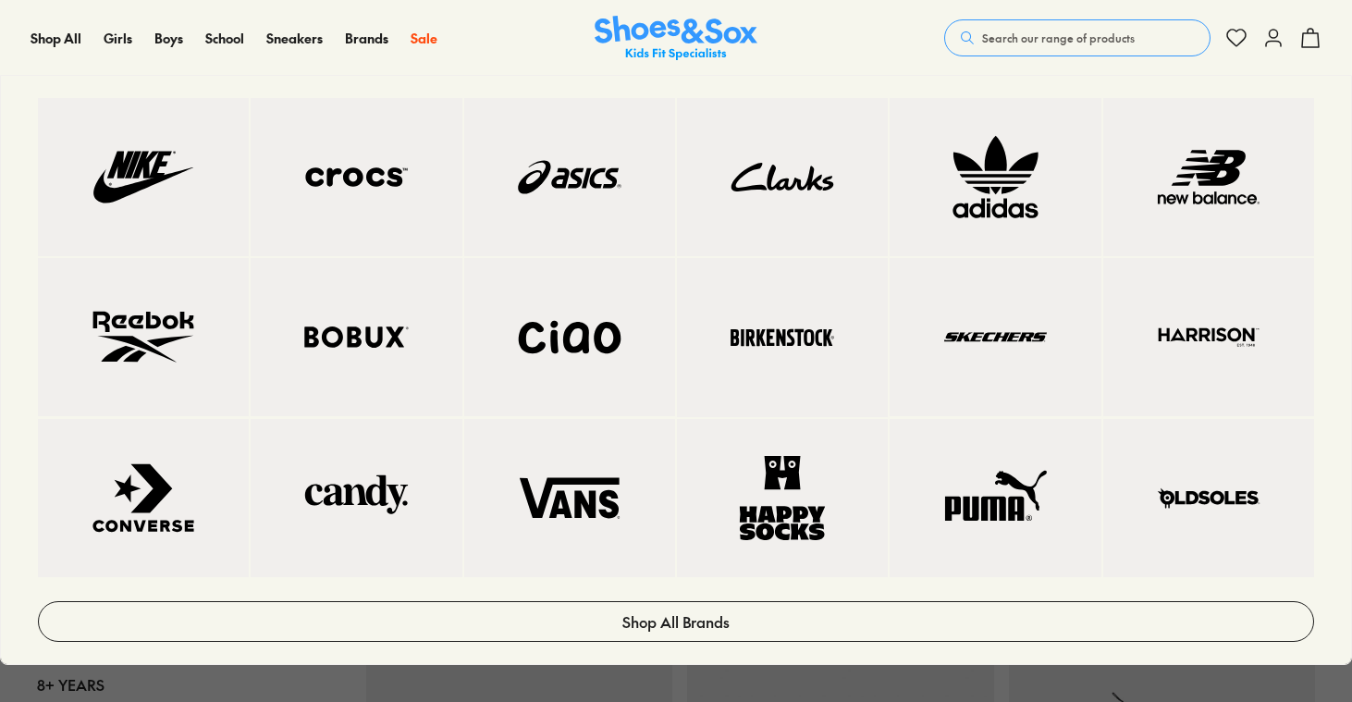
click at [1205, 171] on img at bounding box center [1208, 177] width 137 height 84
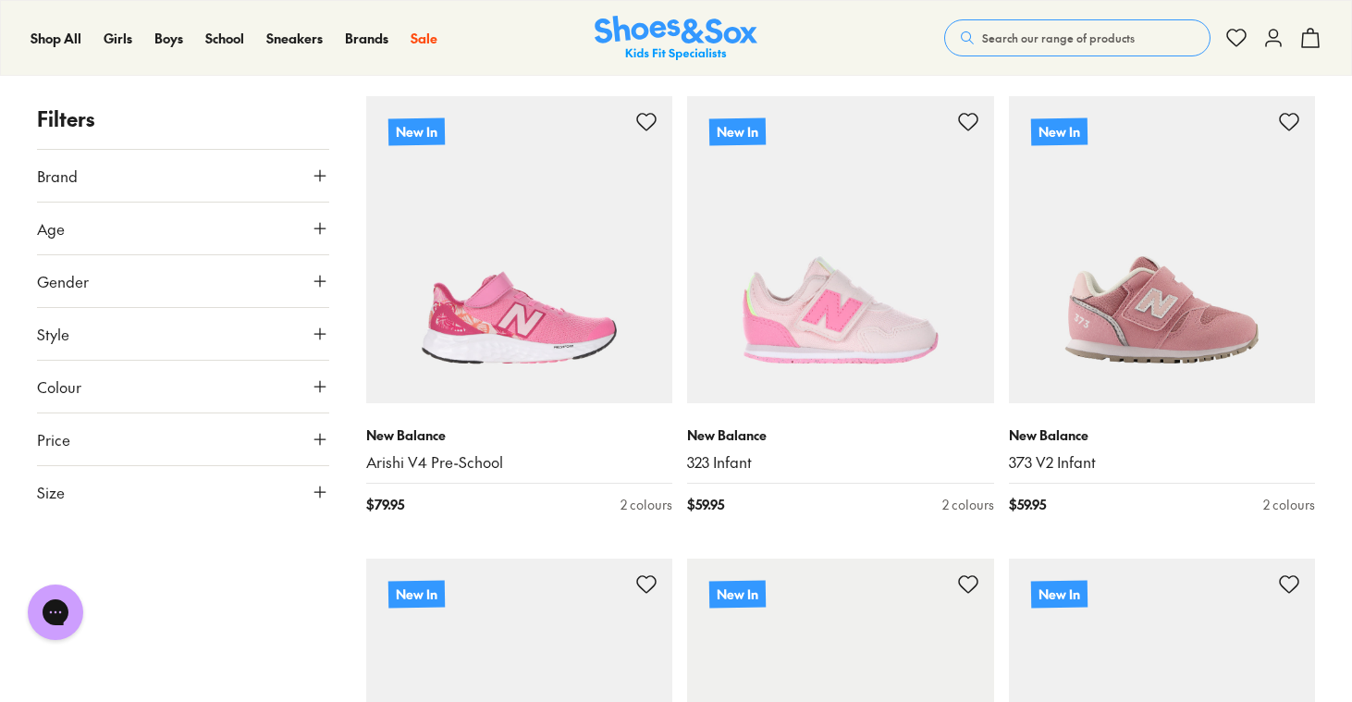
scroll to position [274, 0]
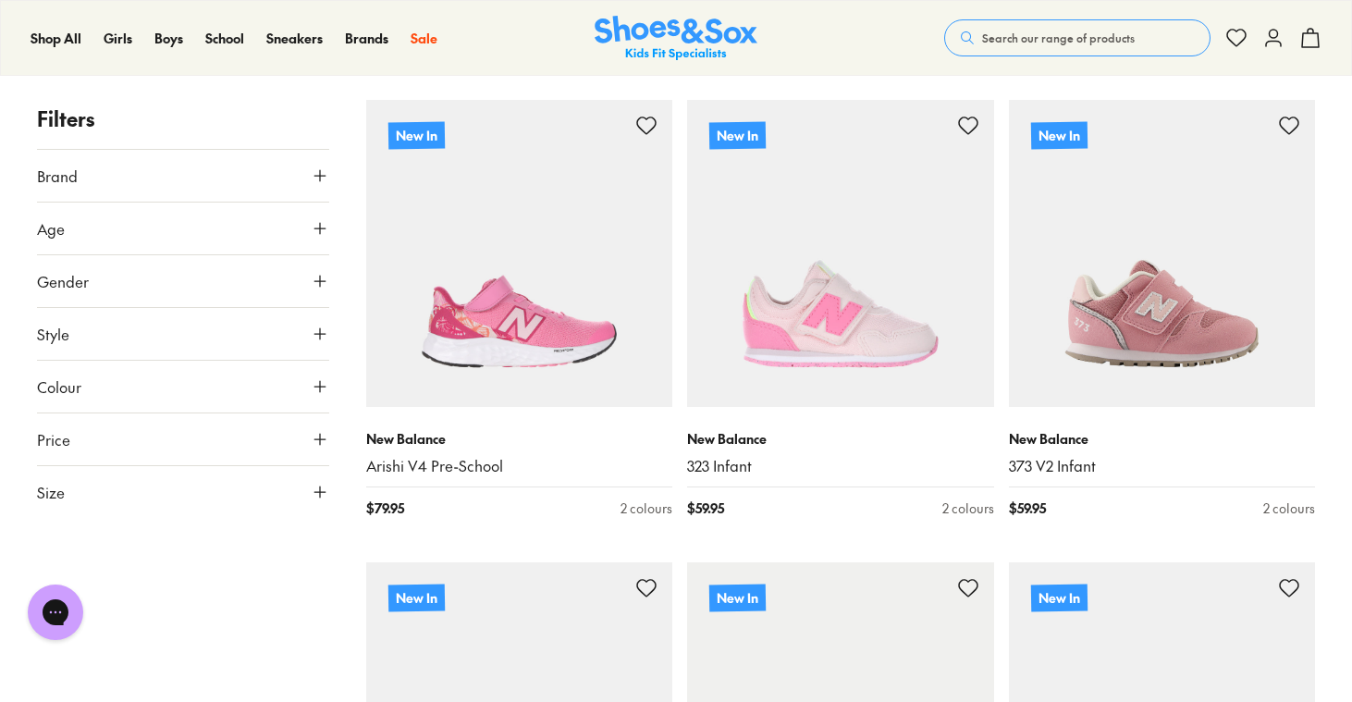
click at [265, 499] on button "Size" at bounding box center [183, 492] width 292 height 52
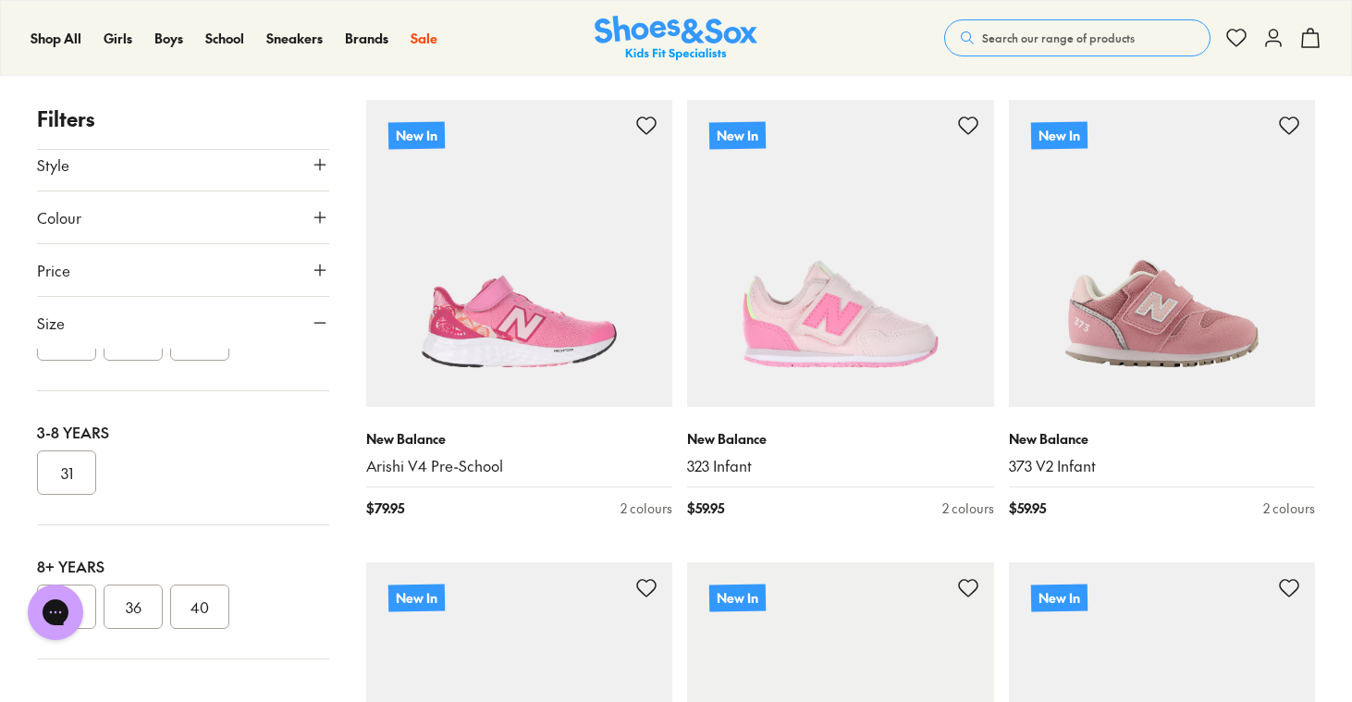
scroll to position [171, 0]
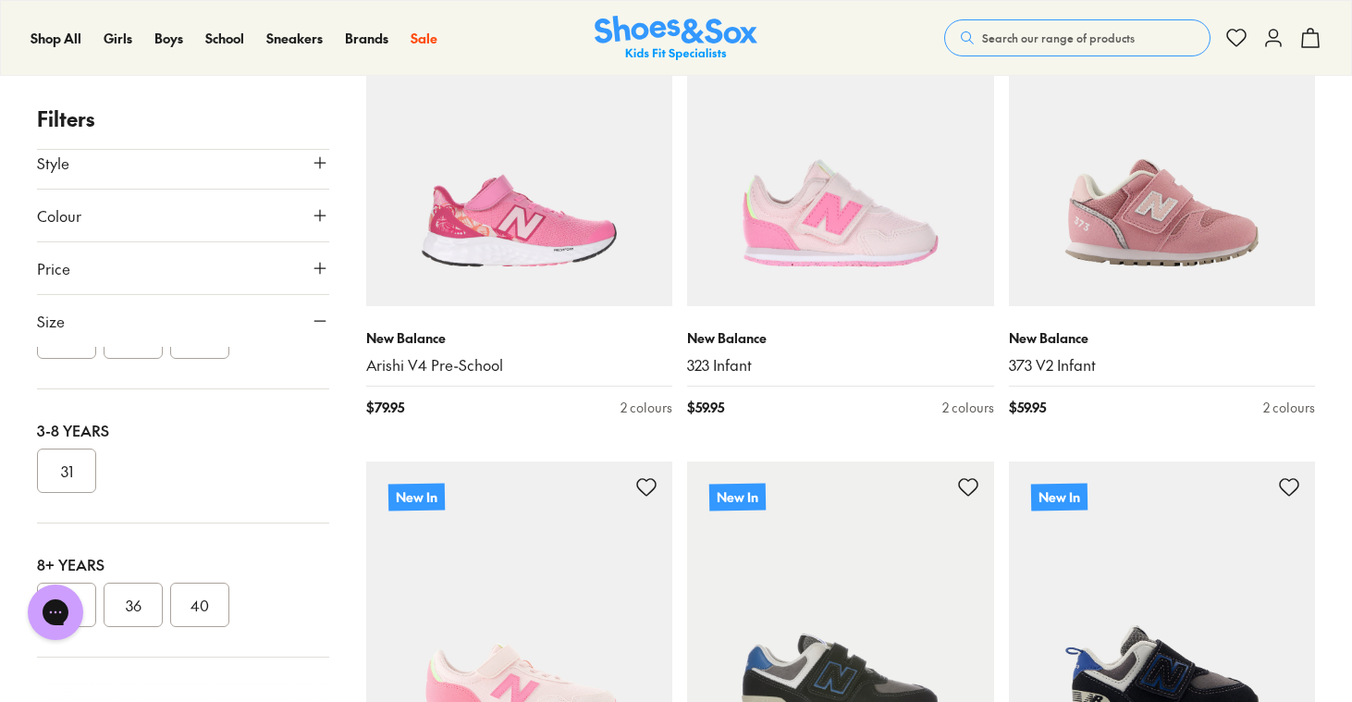
click at [136, 612] on button "36" at bounding box center [133, 605] width 59 height 44
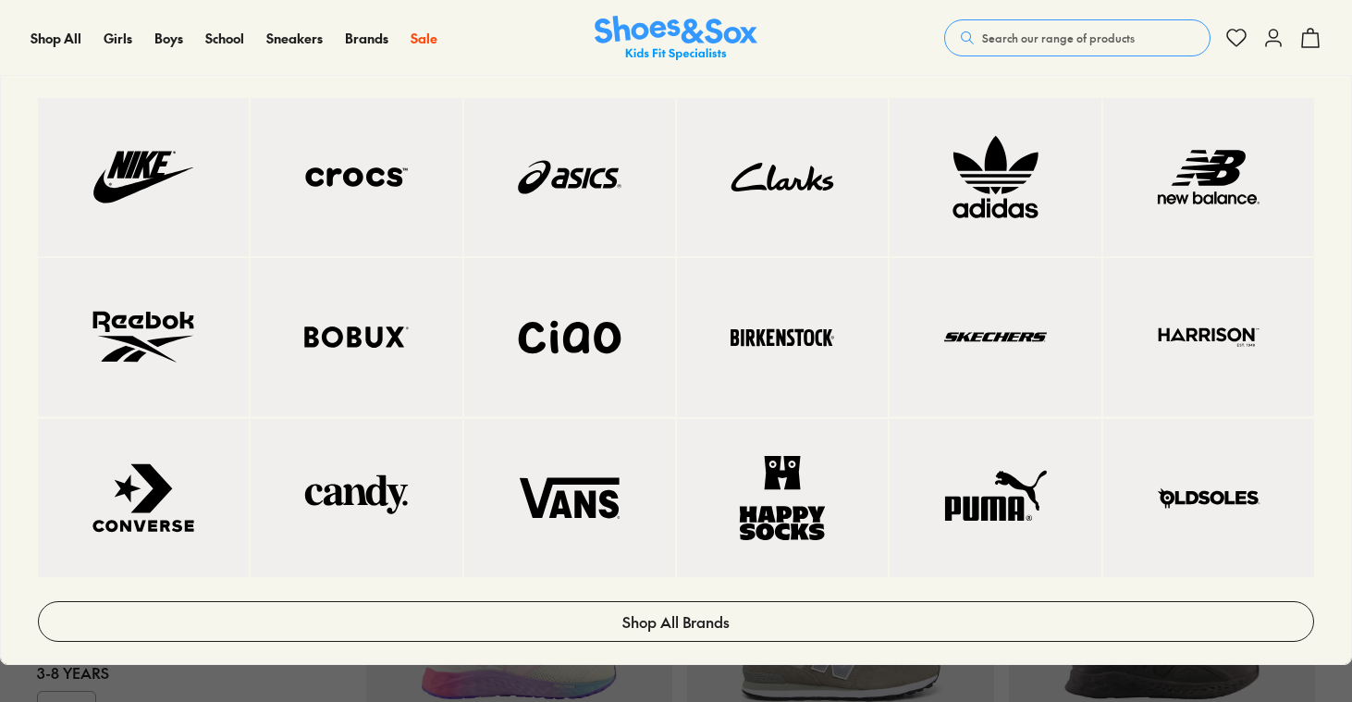
click at [572, 178] on img at bounding box center [569, 177] width 137 height 84
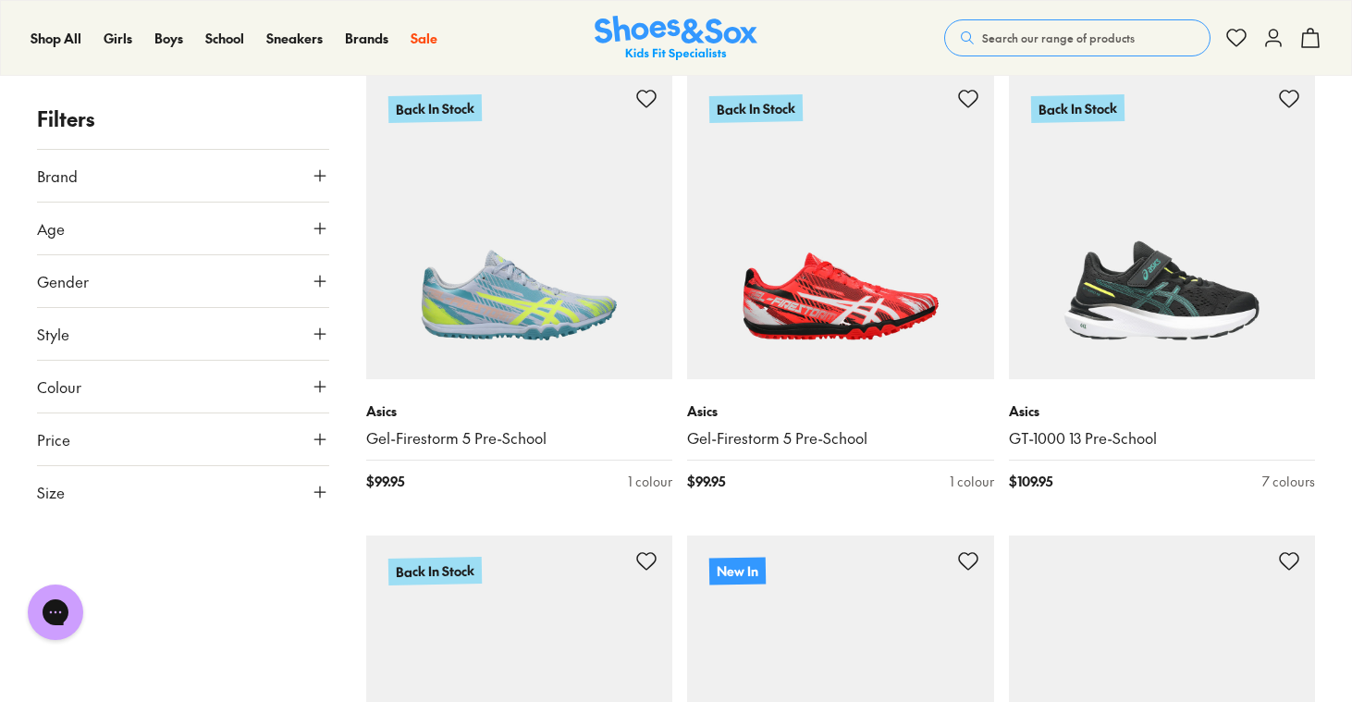
click at [241, 474] on button "Size" at bounding box center [183, 492] width 292 height 52
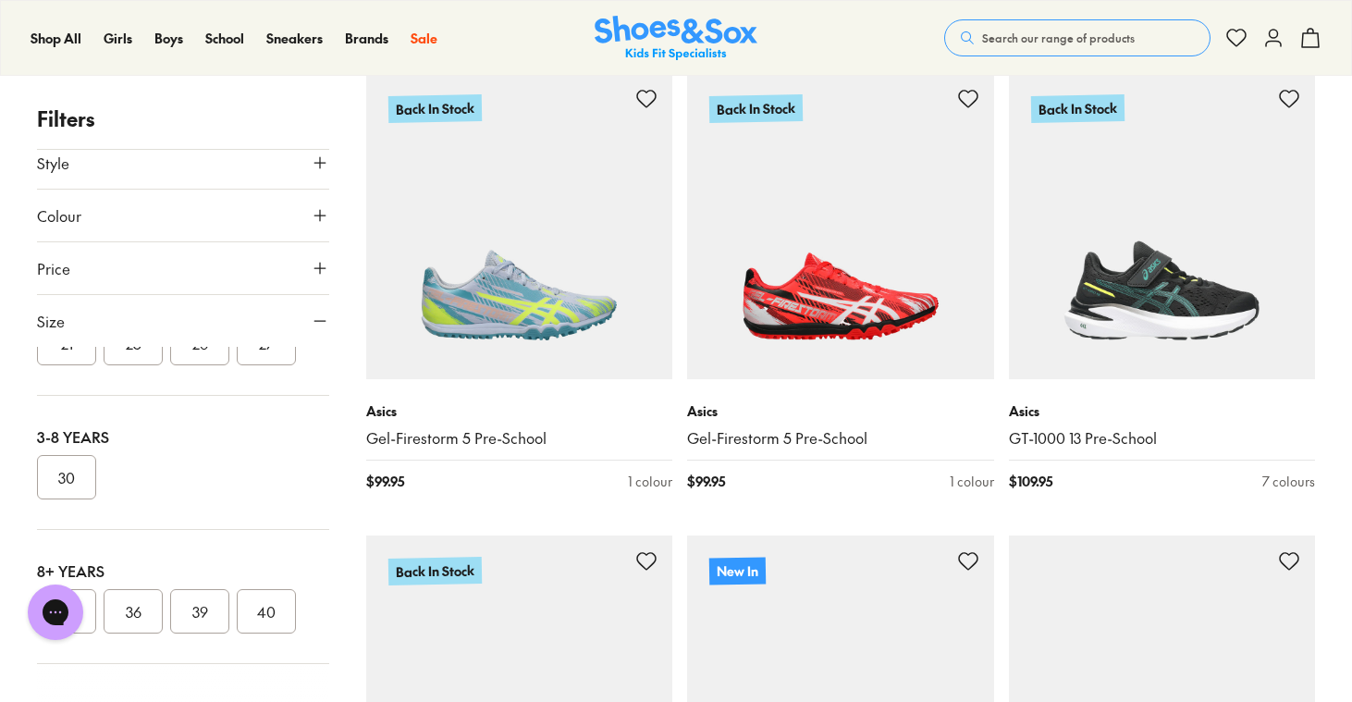
scroll to position [141, 0]
click at [147, 607] on button "36" at bounding box center [133, 605] width 59 height 44
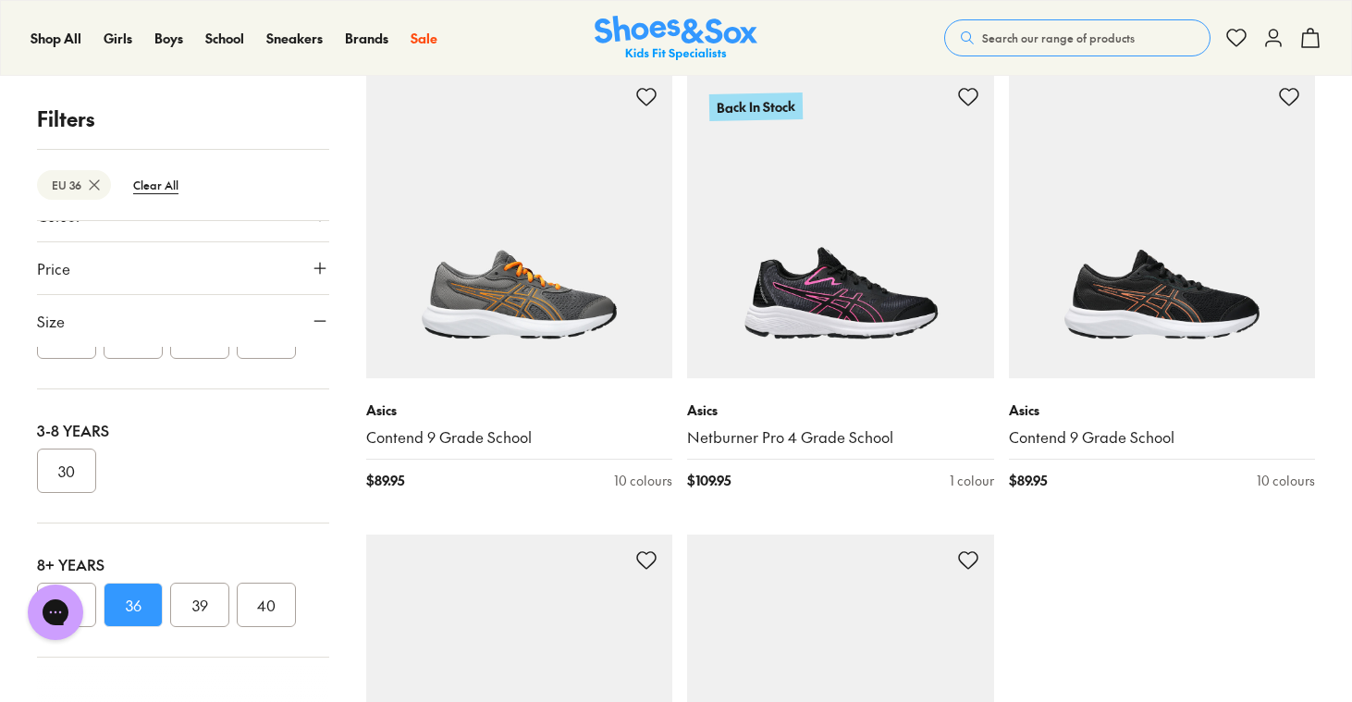
scroll to position [4505, 0]
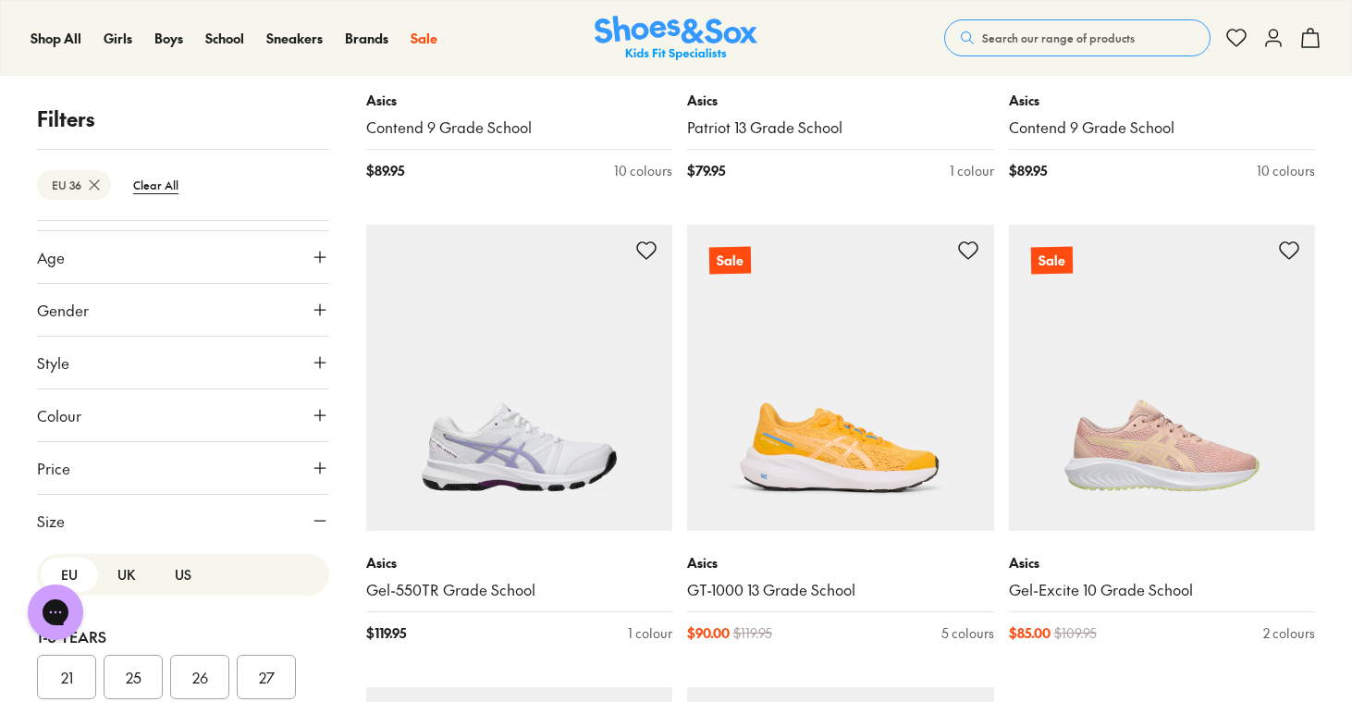
scroll to position [28, 0]
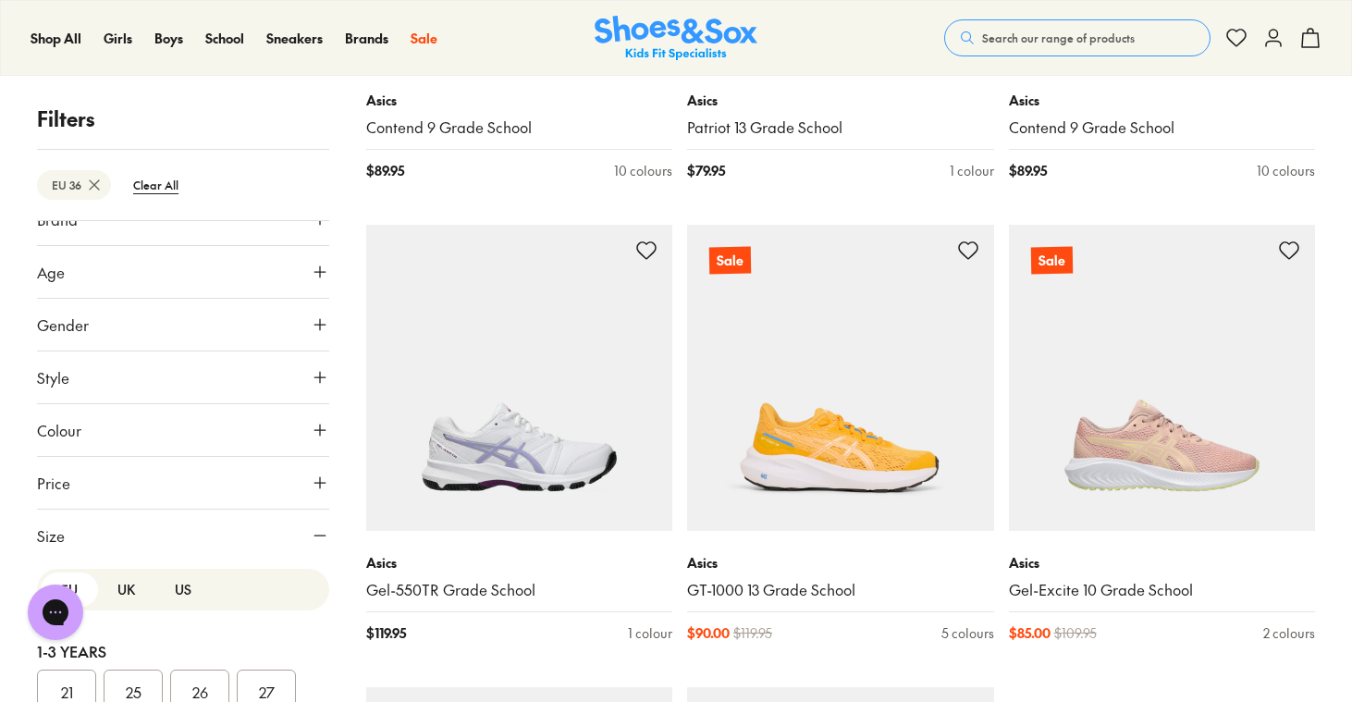
click at [215, 420] on button "Colour" at bounding box center [183, 430] width 292 height 52
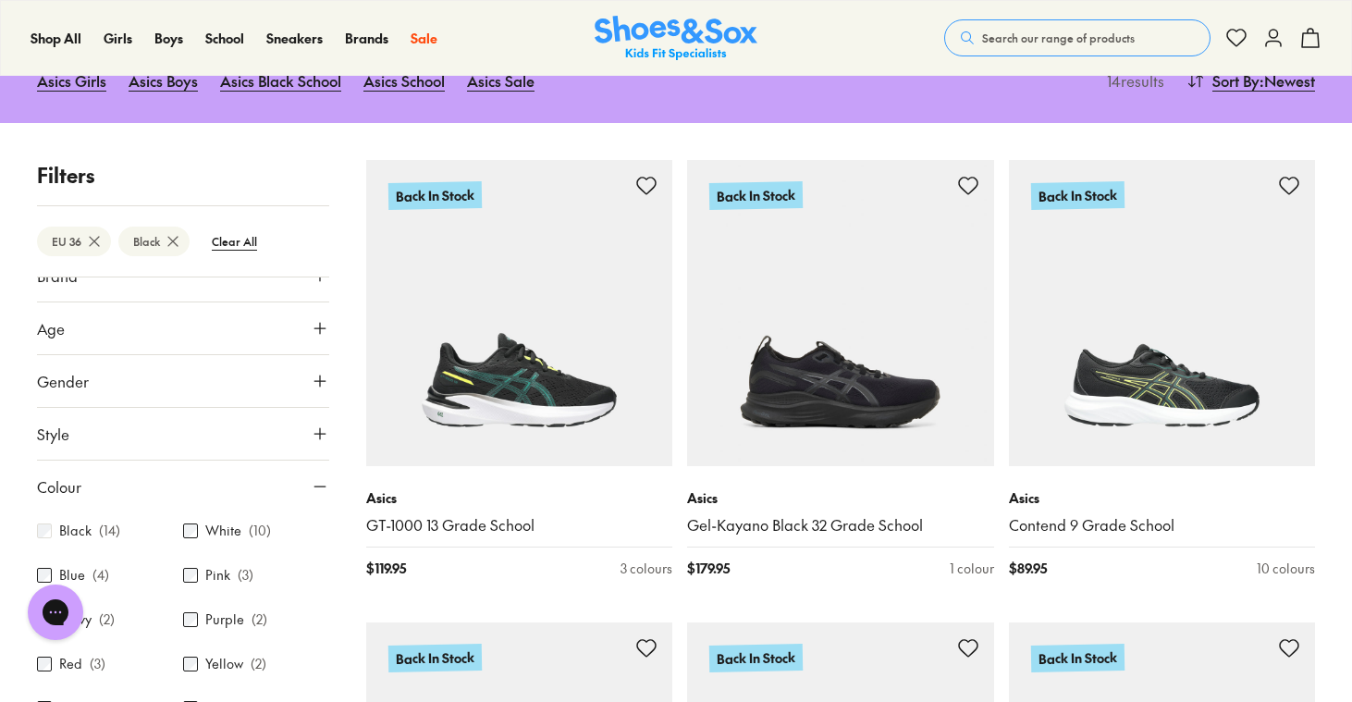
scroll to position [235, 0]
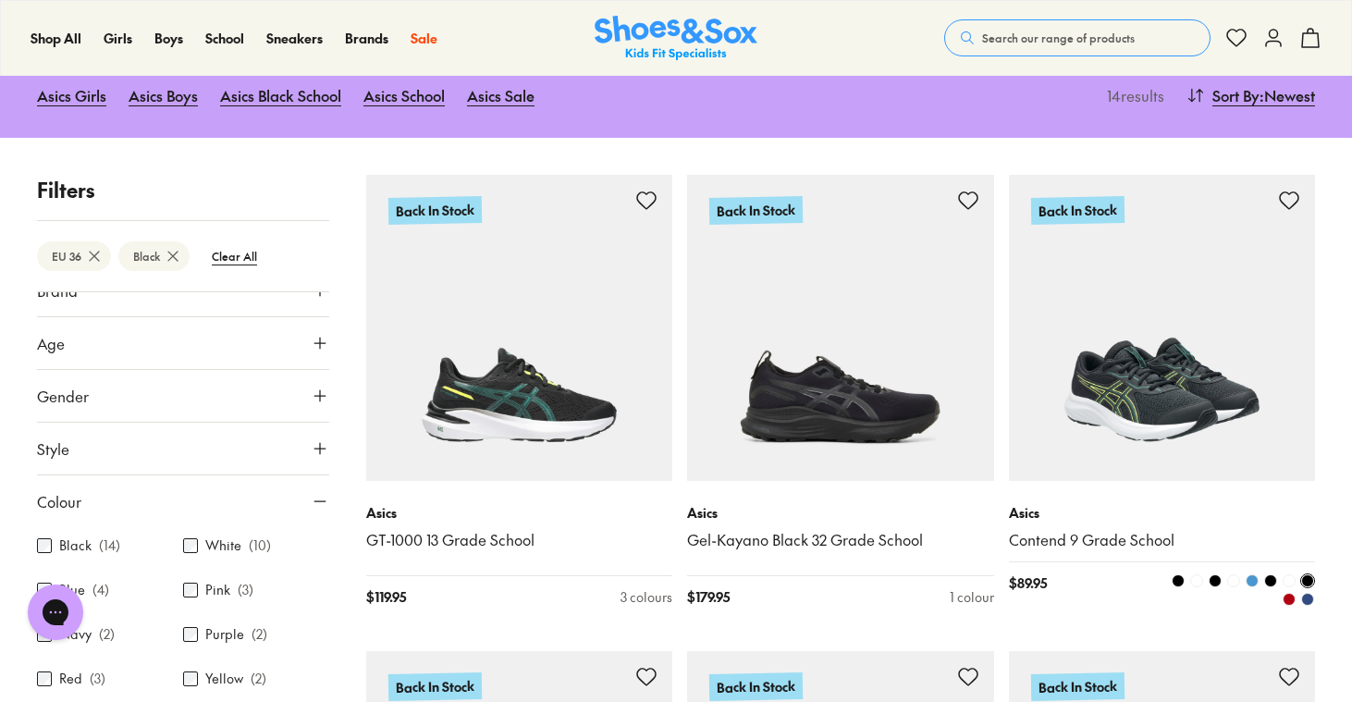
click at [1187, 422] on img at bounding box center [1162, 328] width 307 height 307
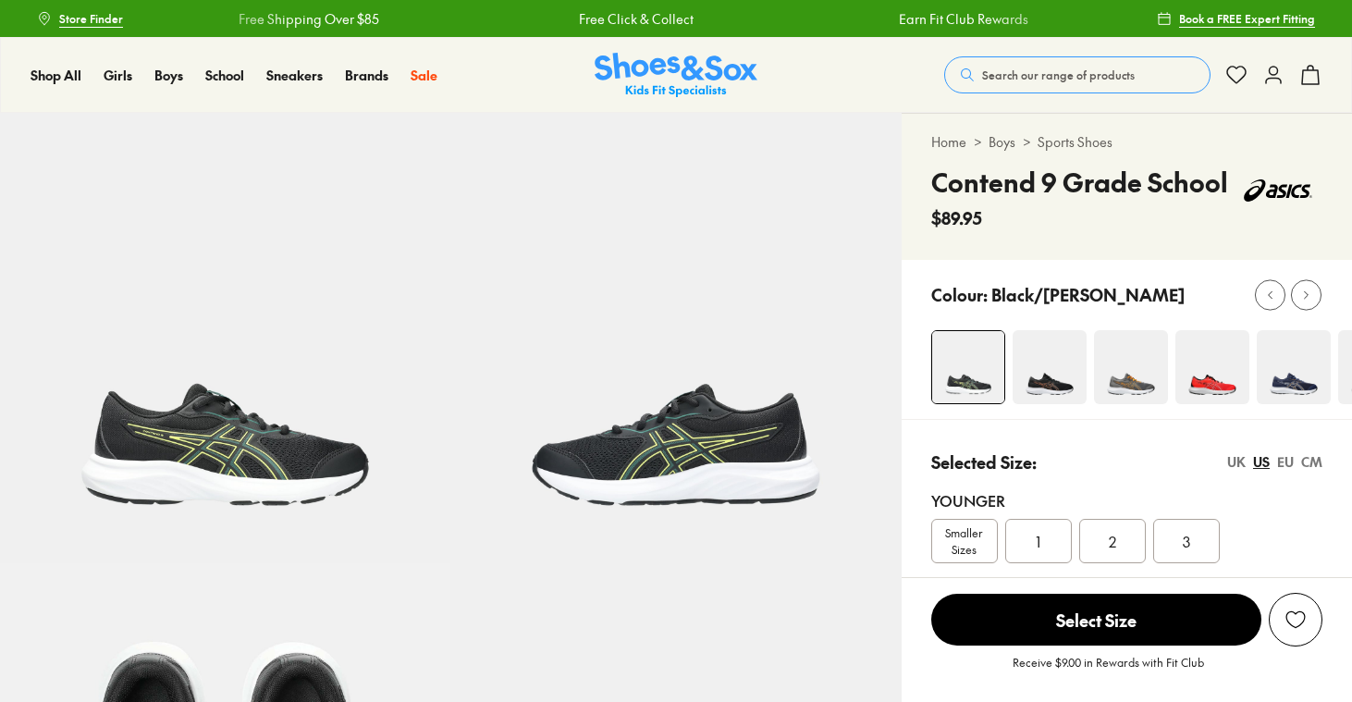
select select "*"
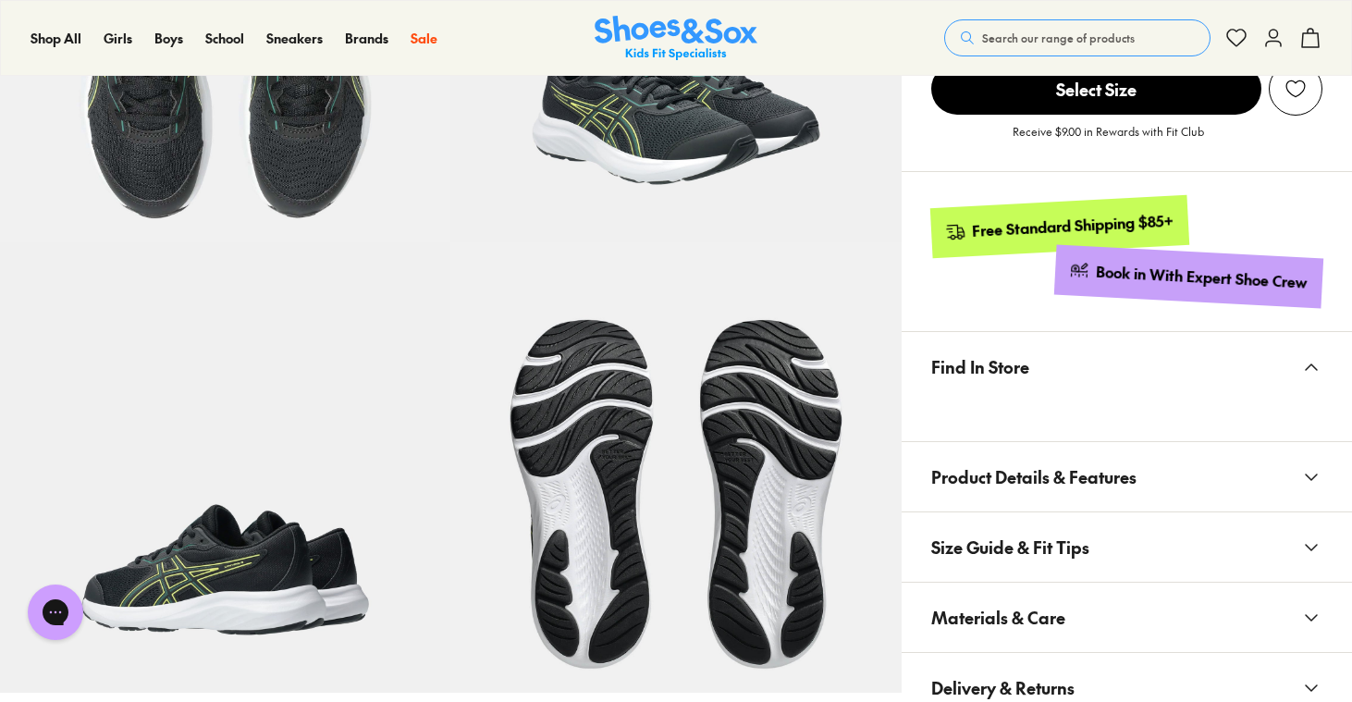
scroll to position [806, 0]
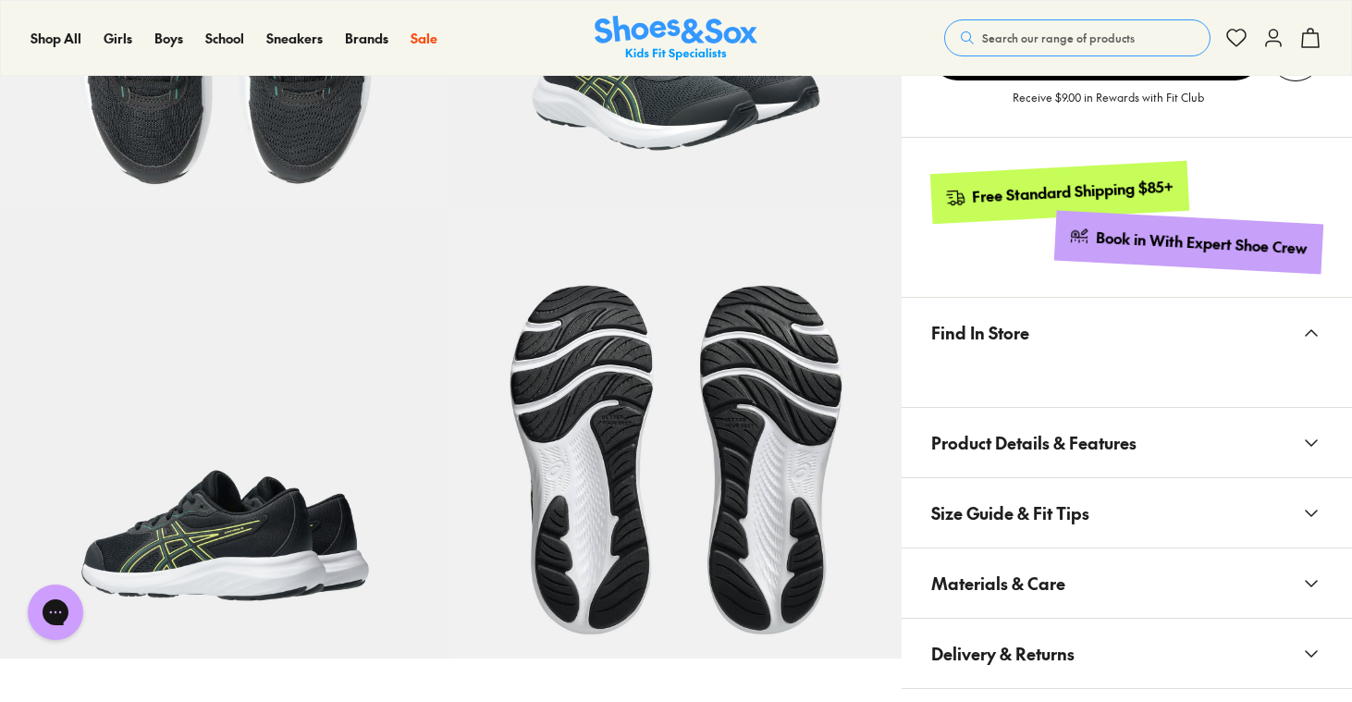
click at [1297, 334] on button "Find In Store" at bounding box center [1127, 332] width 450 height 69
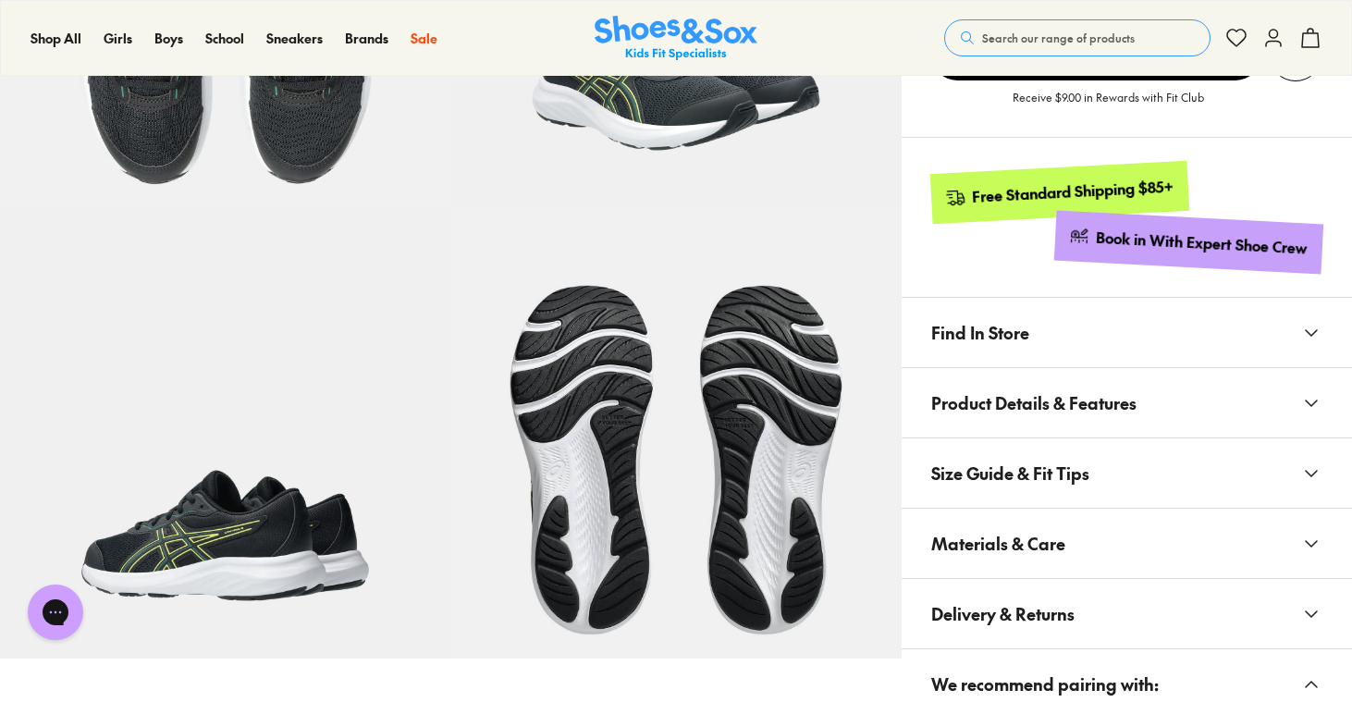
click at [1273, 319] on button "Find In Store" at bounding box center [1127, 332] width 450 height 69
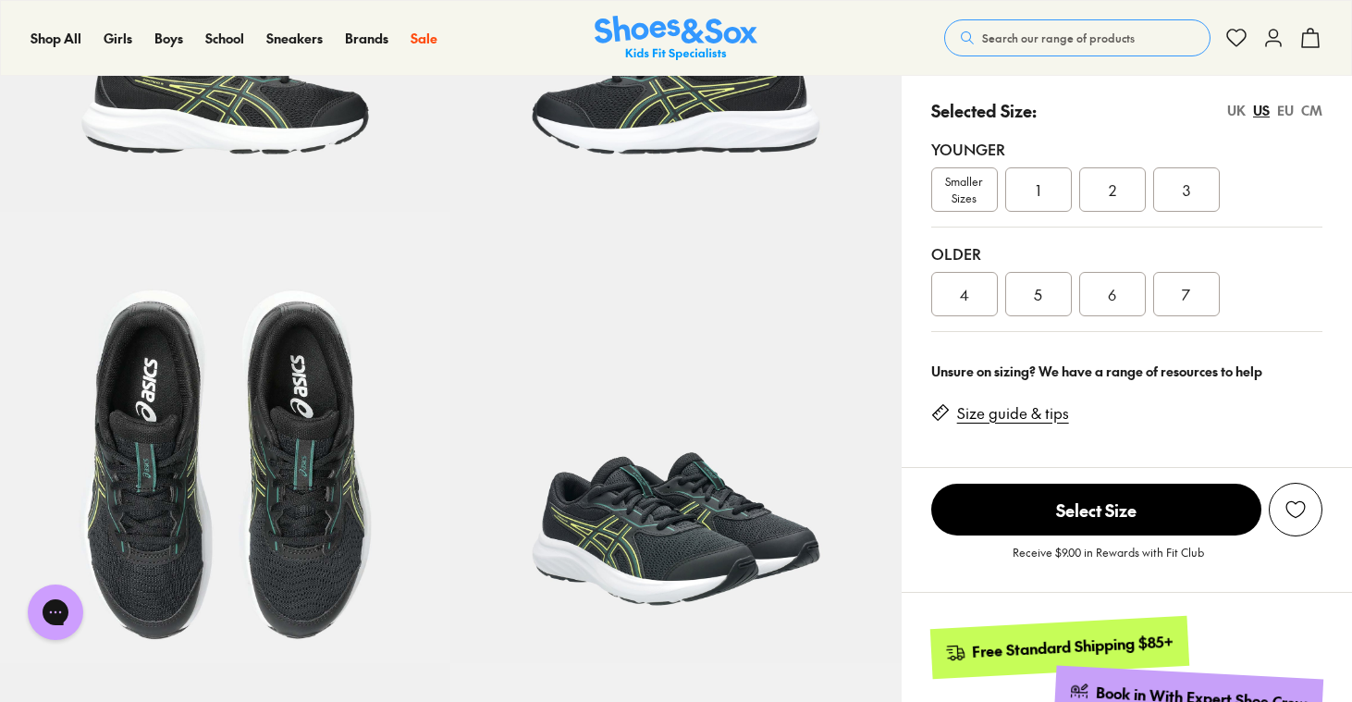
scroll to position [335, 0]
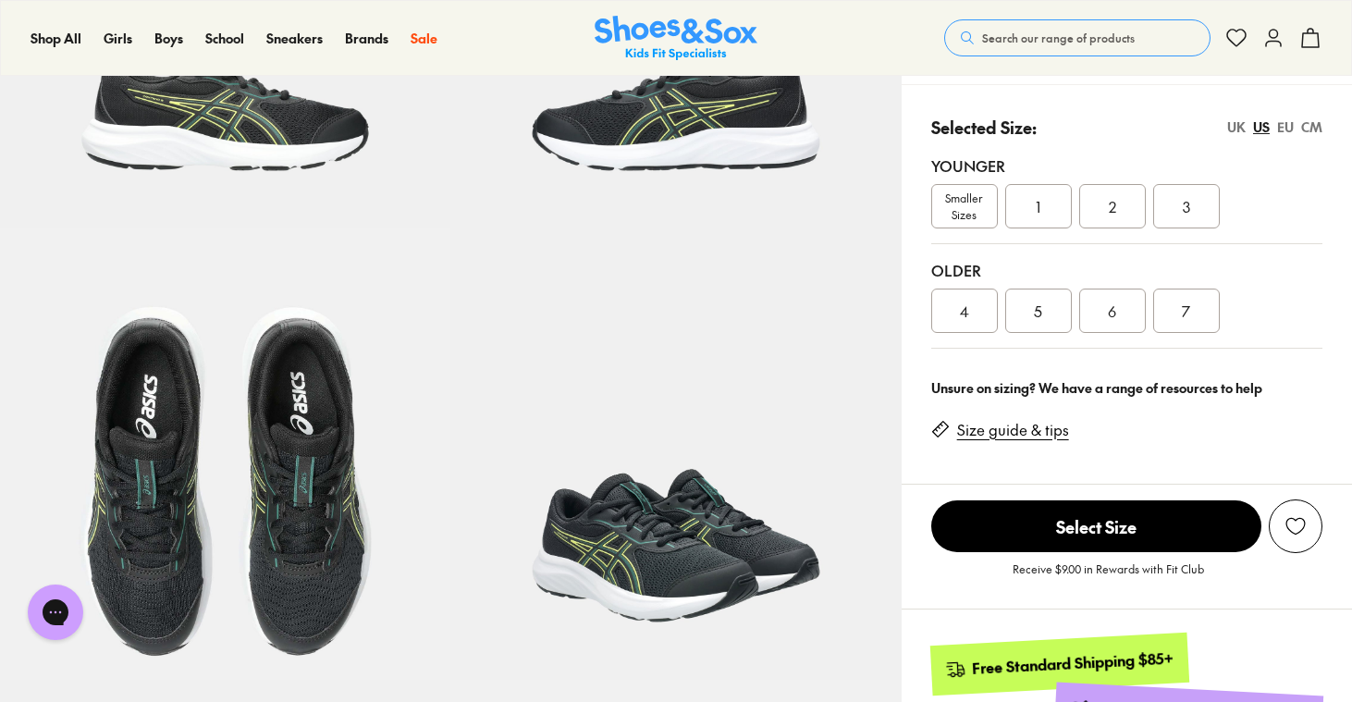
click at [1042, 304] on div "5" at bounding box center [1038, 311] width 67 height 44
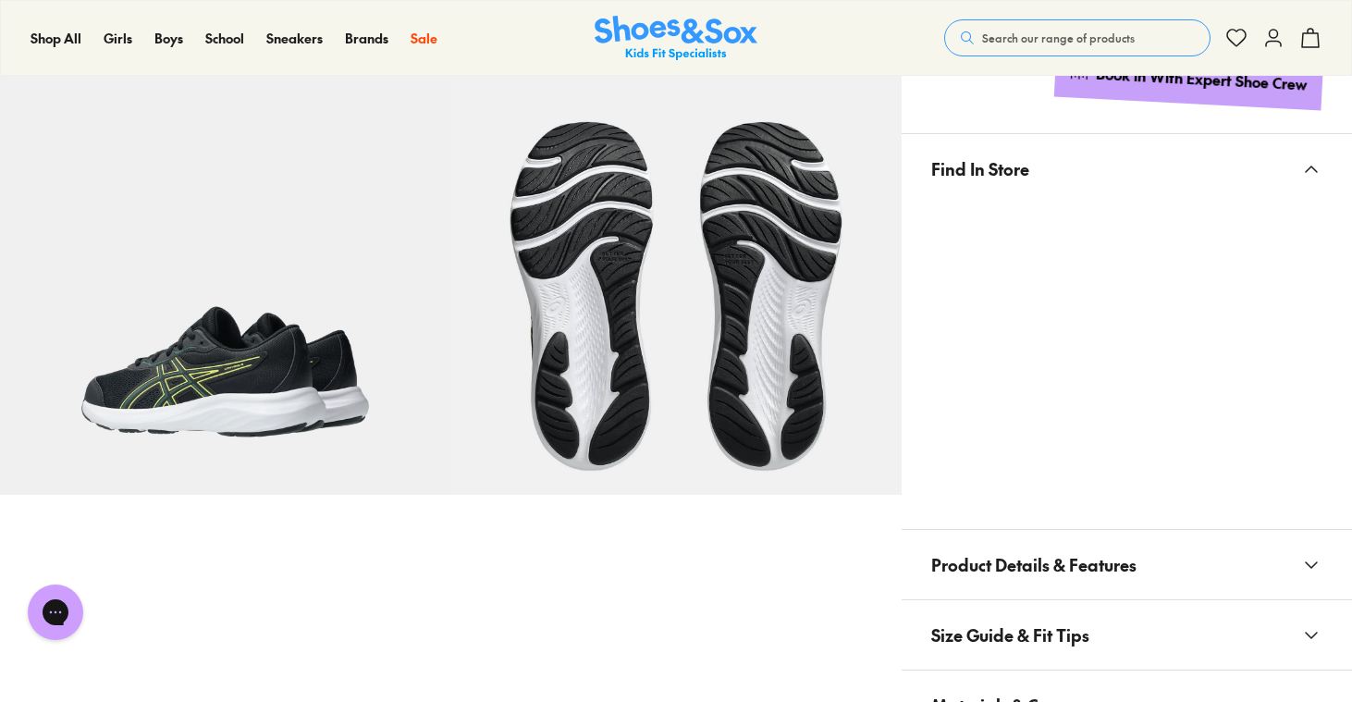
scroll to position [969, 0]
